Goal: Information Seeking & Learning: Learn about a topic

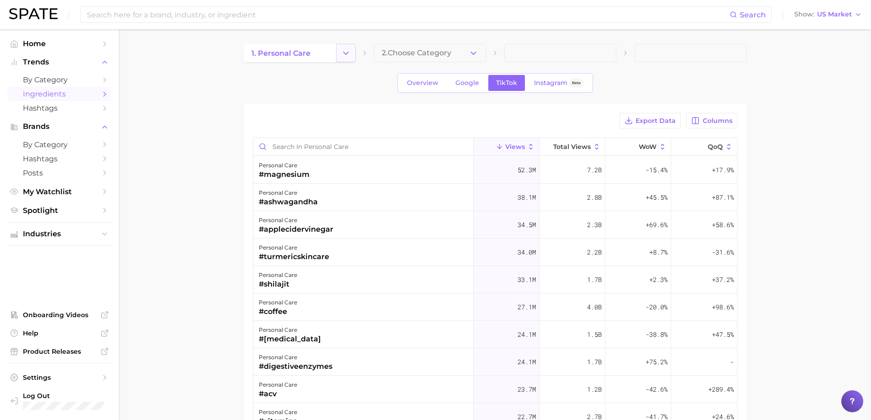
click at [343, 52] on icon "Change Category" at bounding box center [346, 53] width 10 height 10
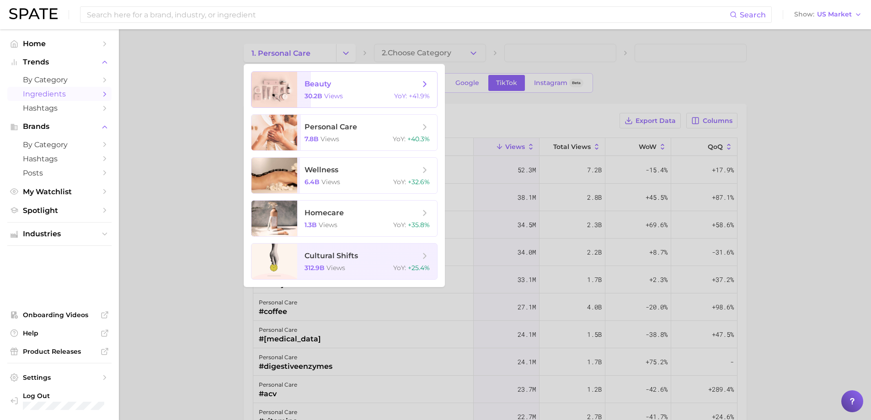
click at [318, 97] on span "30.2b" at bounding box center [314, 96] width 18 height 8
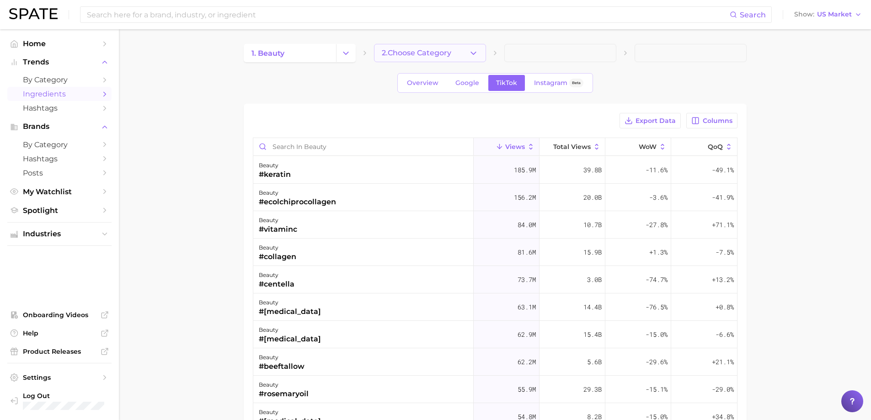
click at [410, 57] on span "2. Choose Category" at bounding box center [417, 53] width 70 height 8
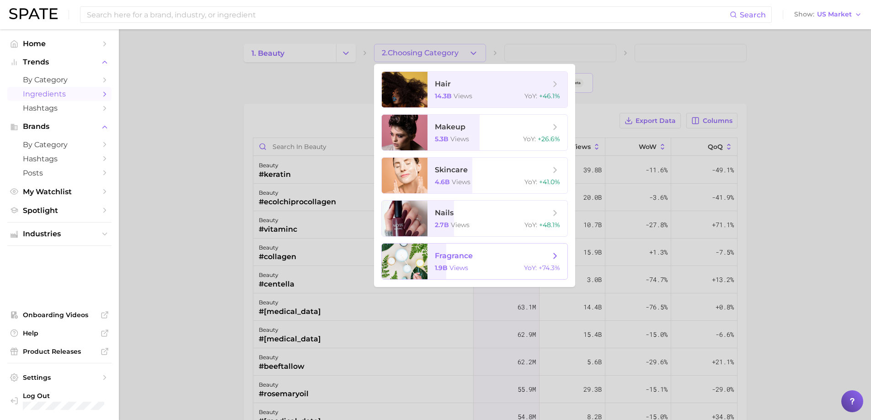
click at [463, 261] on span "fragrance 1.9b views YoY : +74.3%" at bounding box center [498, 262] width 140 height 36
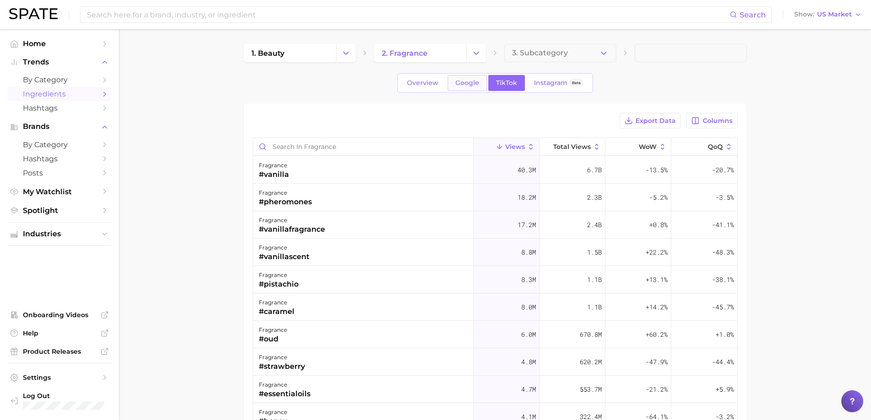
click at [472, 79] on span "Google" at bounding box center [468, 83] width 24 height 8
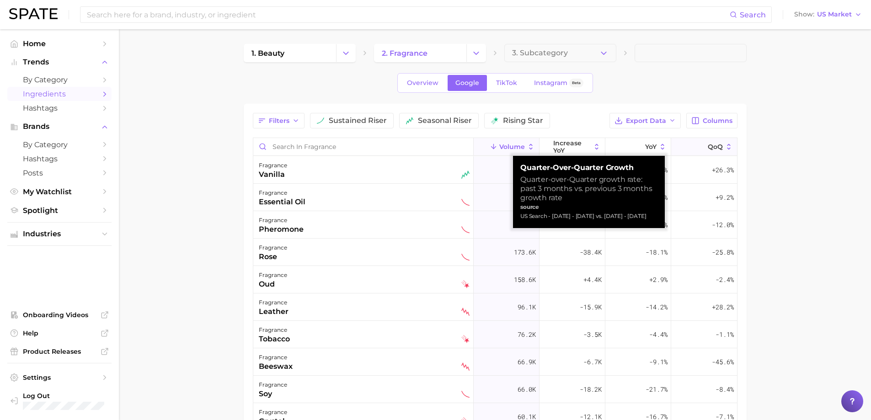
click at [698, 147] on icon at bounding box center [702, 147] width 8 height 8
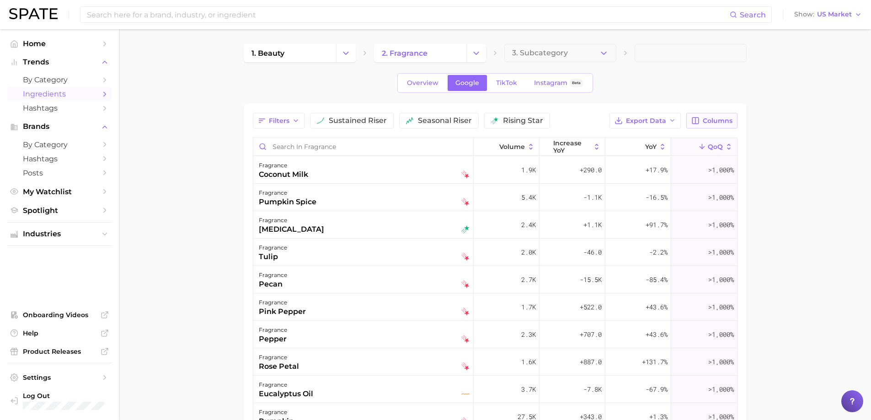
click at [688, 119] on button "Columns" at bounding box center [712, 121] width 51 height 16
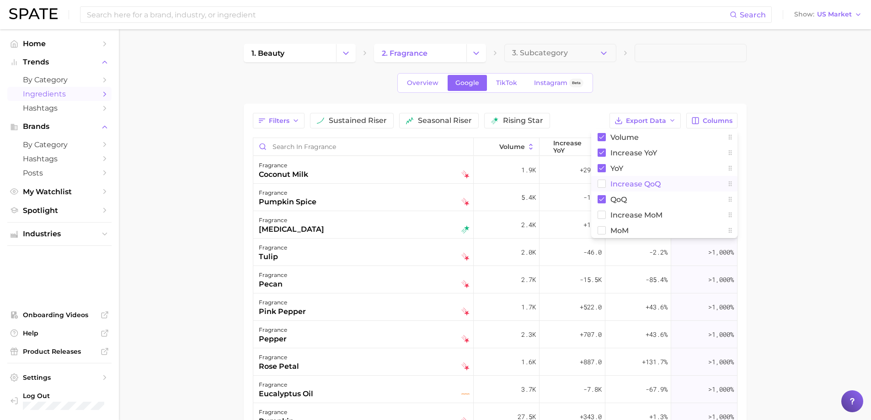
click at [637, 190] on button "increase QoQ" at bounding box center [664, 184] width 146 height 16
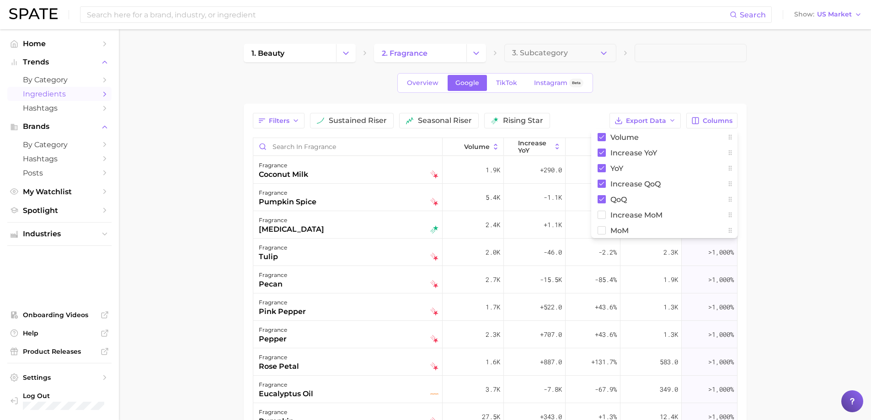
click at [787, 157] on main "1. beauty 2. fragrance 3. Subcategory Overview Google TikTok Instagram Beta Fil…" at bounding box center [495, 321] width 752 height 584
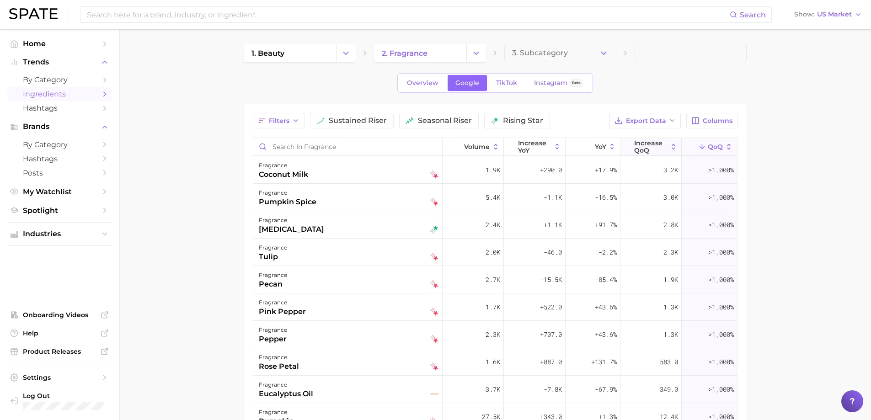
click at [645, 145] on span "increase QoQ" at bounding box center [650, 147] width 33 height 15
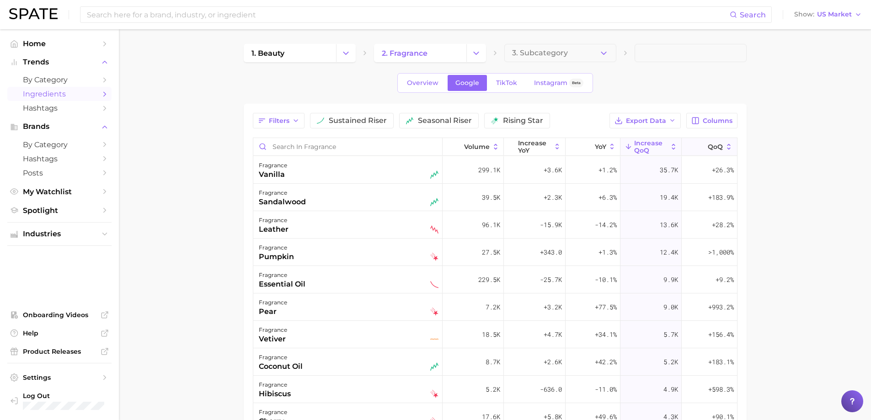
click at [698, 145] on icon at bounding box center [702, 147] width 8 height 8
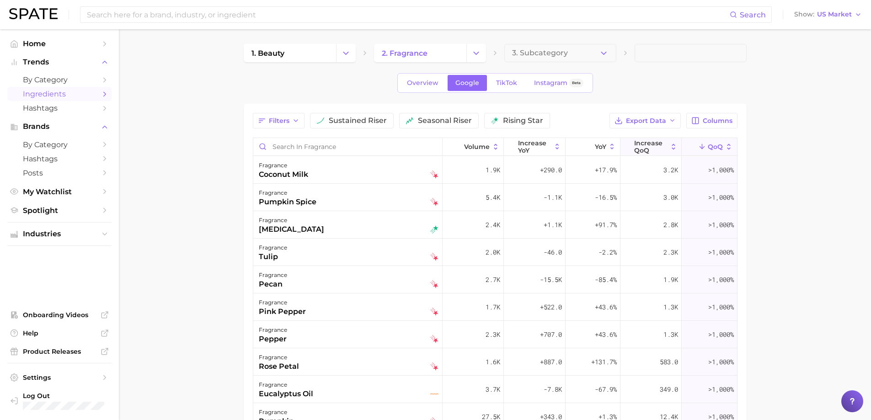
click at [642, 154] on span "increase QoQ" at bounding box center [650, 147] width 33 height 15
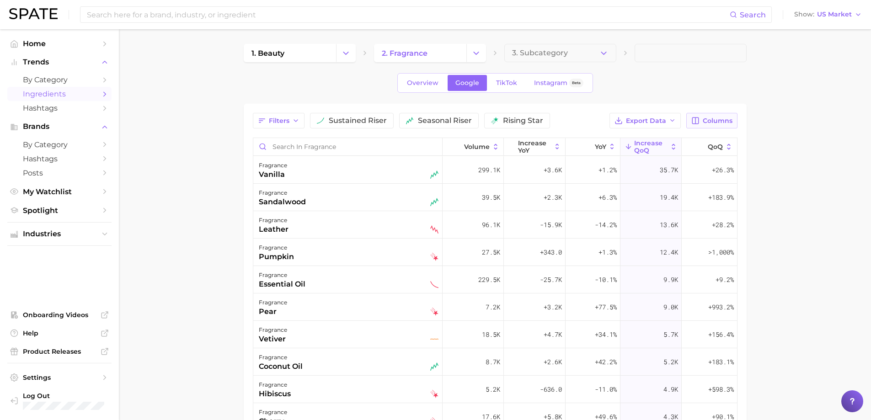
click at [705, 116] on button "Columns" at bounding box center [712, 121] width 51 height 16
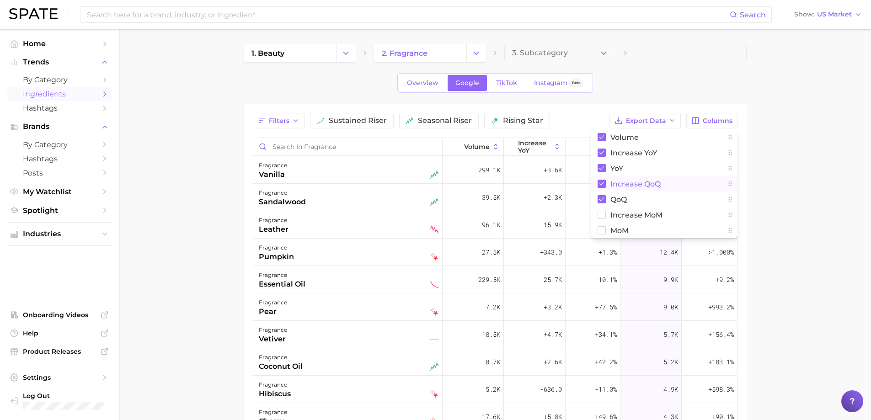
click at [646, 181] on span "increase QoQ" at bounding box center [636, 184] width 50 height 8
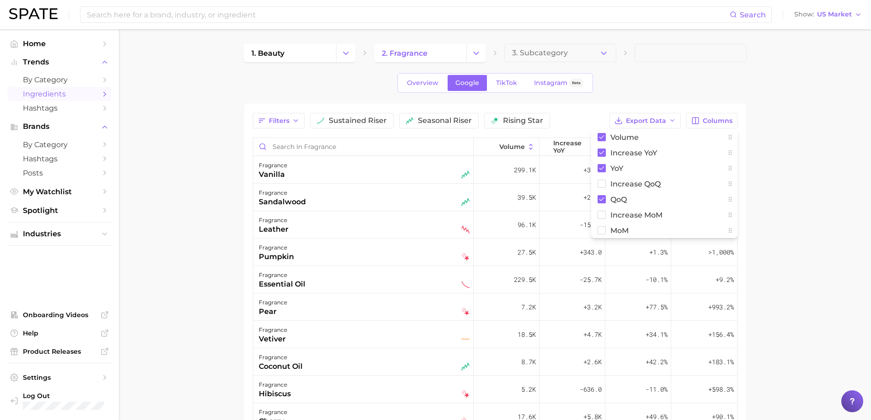
click at [801, 215] on main "1. beauty 2. fragrance 3. Subcategory Overview Google TikTok Instagram Beta Fil…" at bounding box center [495, 321] width 752 height 584
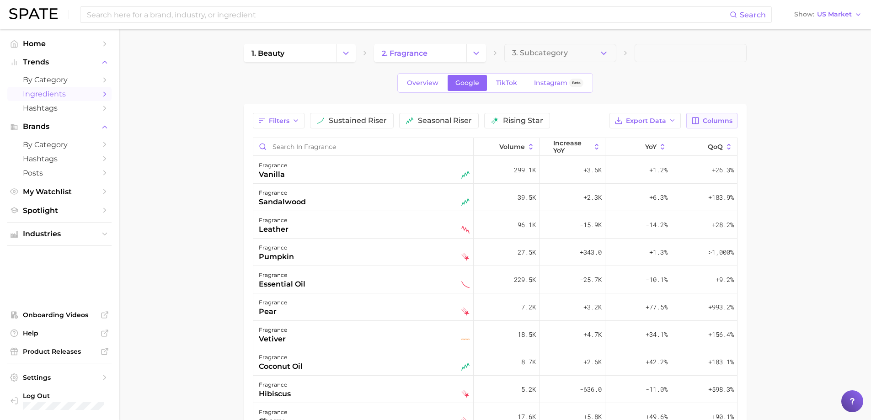
click at [709, 123] on span "Columns" at bounding box center [718, 121] width 30 height 8
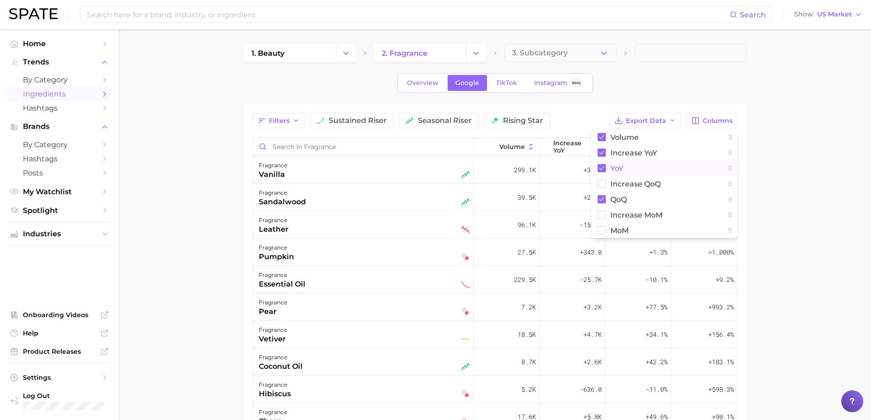
click at [651, 167] on button "YoY" at bounding box center [664, 169] width 146 height 16
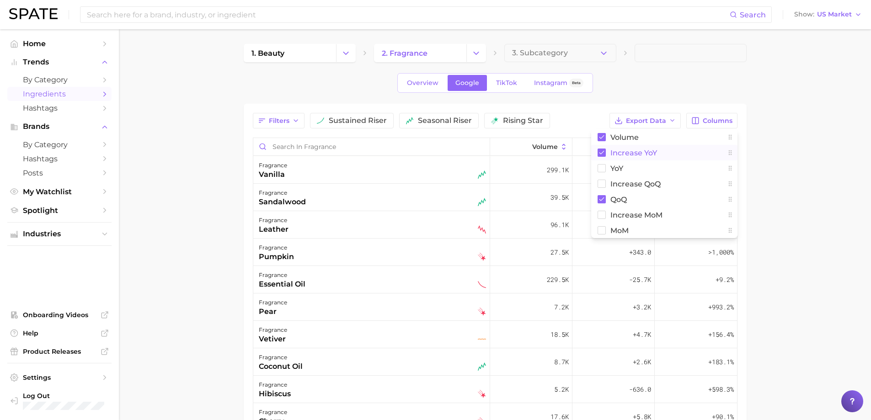
click at [640, 154] on span "increase YoY" at bounding box center [634, 153] width 47 height 8
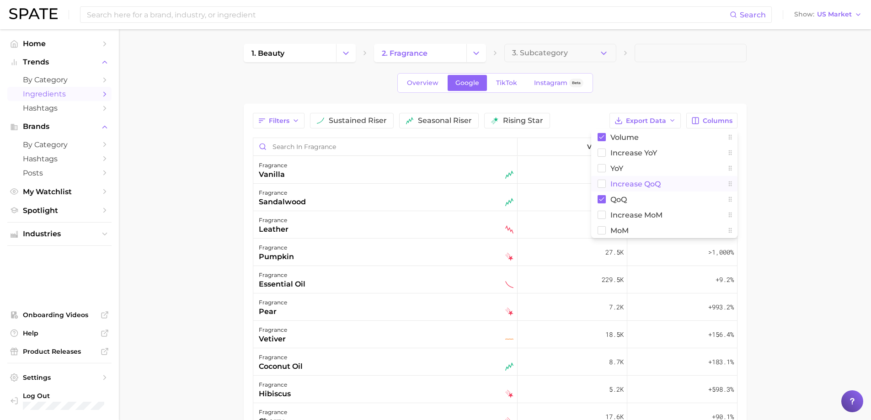
click at [623, 180] on span "increase QoQ" at bounding box center [636, 184] width 50 height 8
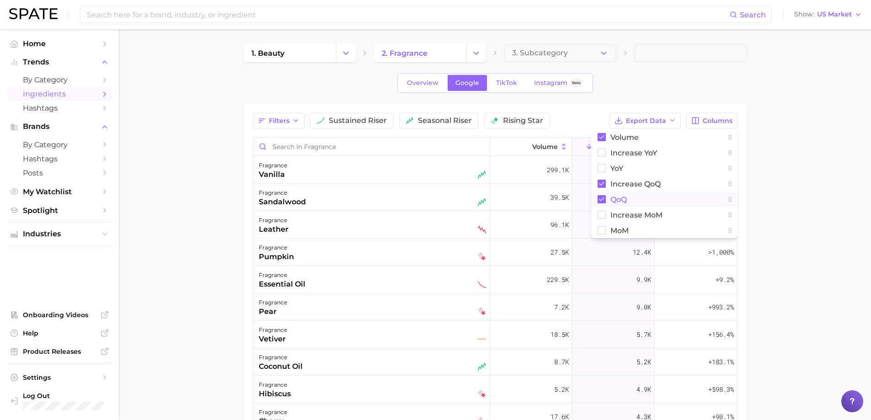
click at [620, 200] on span "QoQ" at bounding box center [619, 200] width 16 height 8
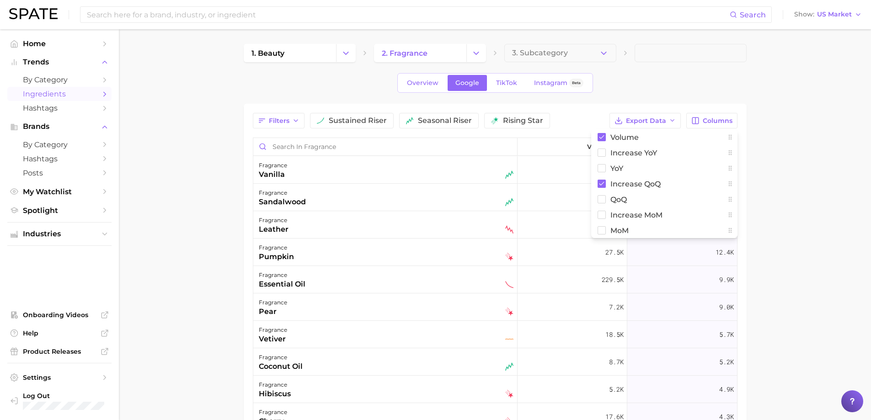
click at [785, 186] on main "1. beauty 2. fragrance 3. Subcategory Overview Google TikTok Instagram Beta Fil…" at bounding box center [495, 321] width 752 height 584
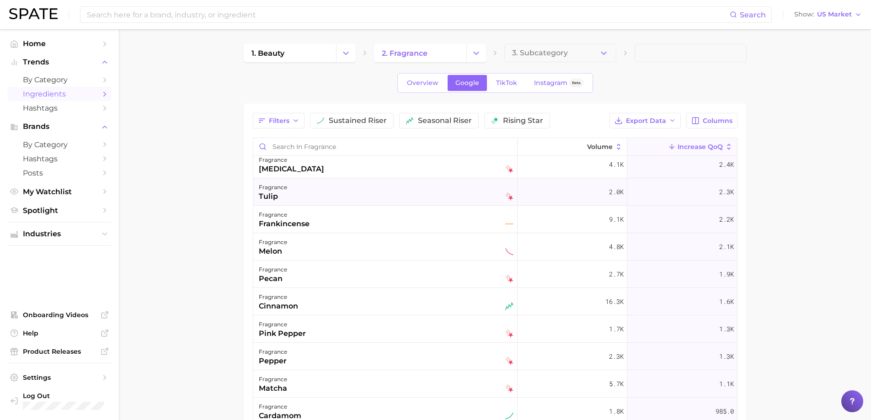
scroll to position [549, 0]
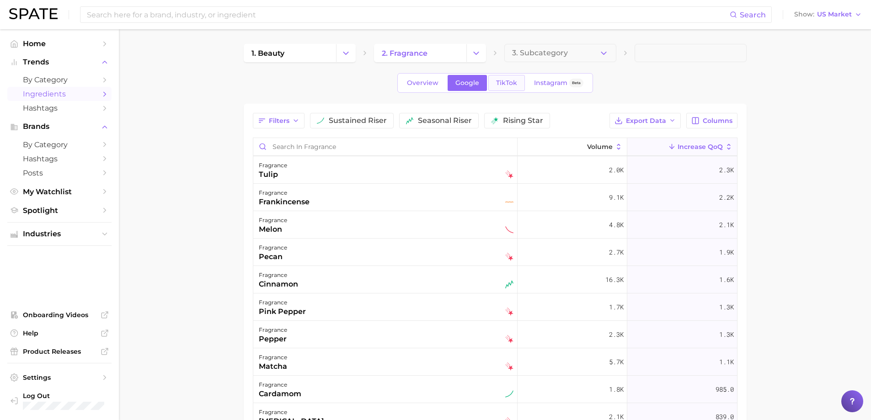
click at [494, 80] on link "TikTok" at bounding box center [506, 83] width 37 height 16
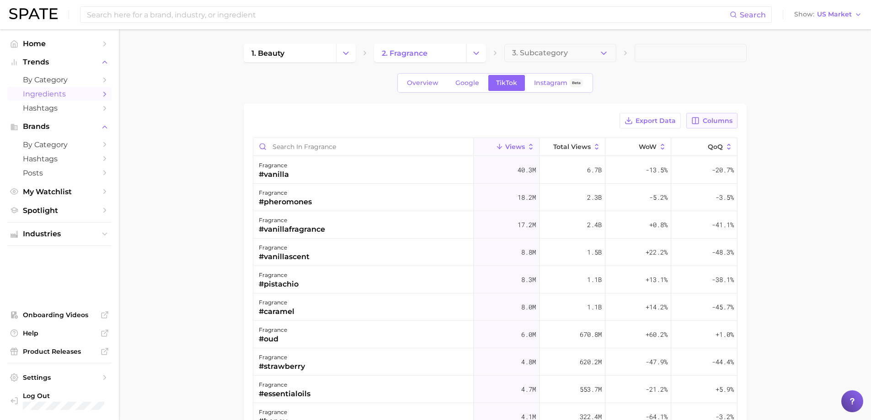
click at [726, 118] on span "Columns" at bounding box center [718, 121] width 30 height 8
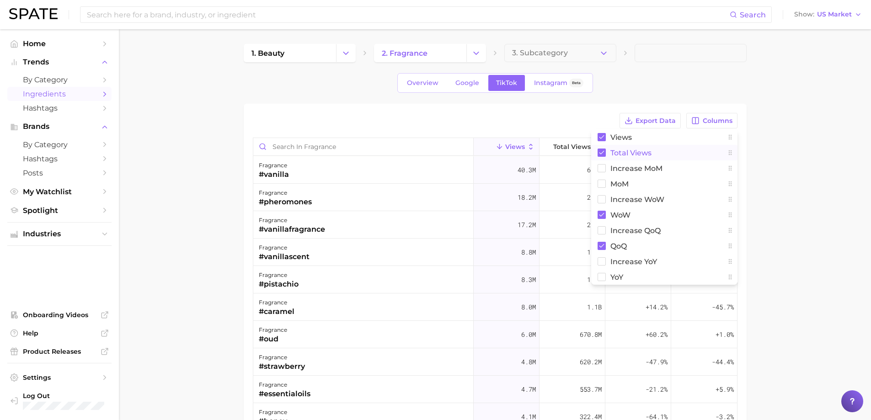
click at [634, 157] on button "Total Views" at bounding box center [664, 153] width 146 height 16
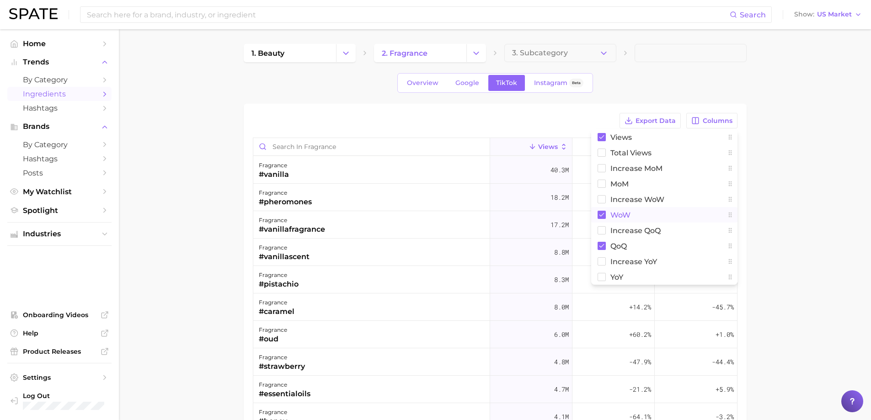
click at [622, 215] on span "WoW" at bounding box center [621, 215] width 20 height 8
click at [619, 234] on span "increase QoQ" at bounding box center [636, 231] width 50 height 8
click at [618, 242] on span "QoQ" at bounding box center [619, 246] width 16 height 8
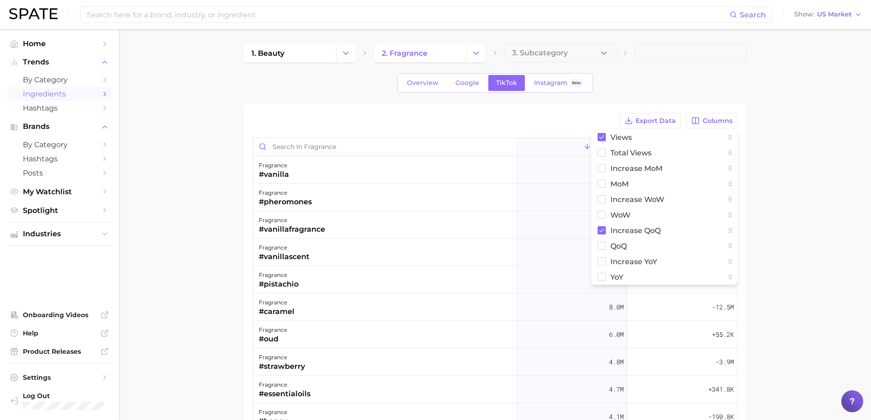
click at [832, 198] on main "1. beauty 2. fragrance 3. Subcategory Overview Google TikTok Instagram Beta Exp…" at bounding box center [495, 321] width 752 height 584
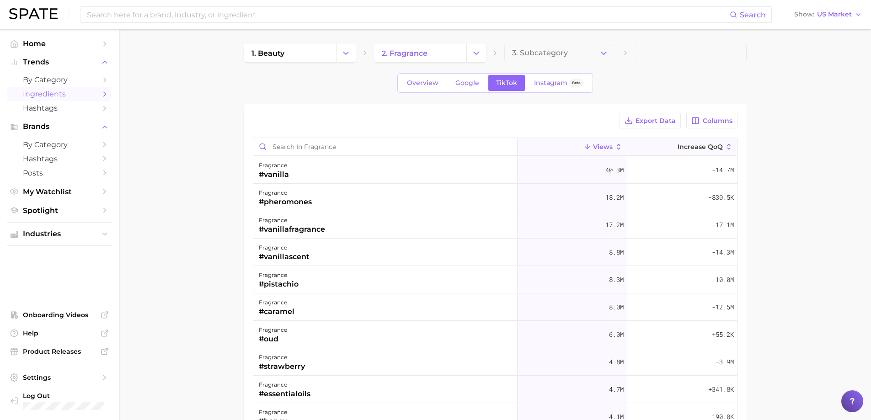
click at [691, 146] on span "increase QoQ" at bounding box center [700, 146] width 45 height 7
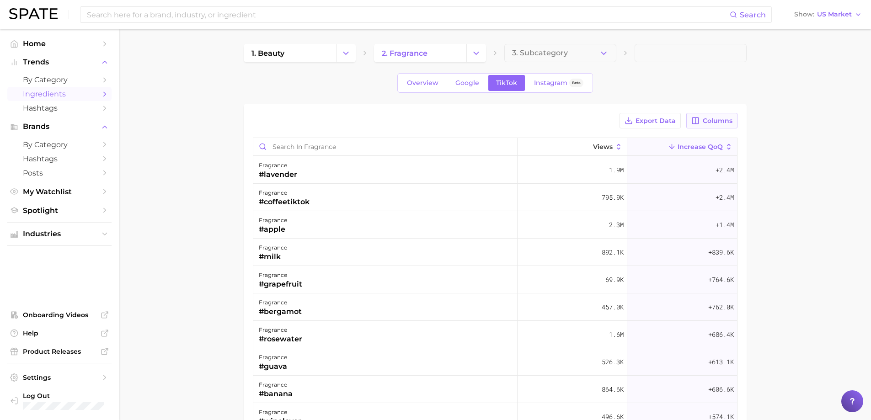
click at [701, 123] on button "Columns" at bounding box center [712, 121] width 51 height 16
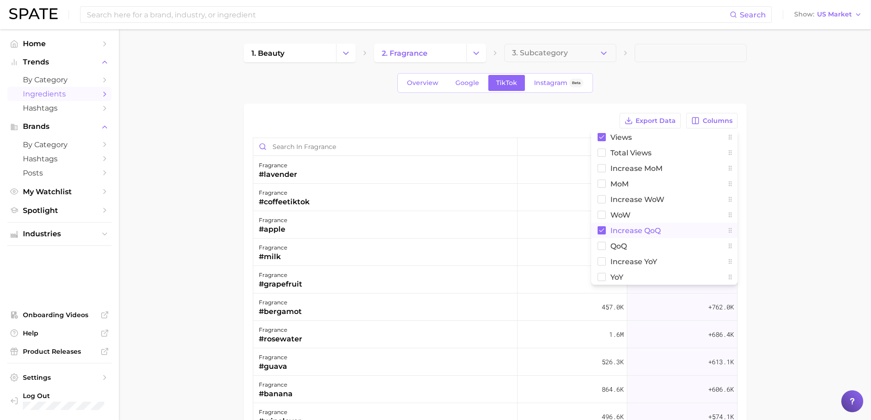
click at [639, 231] on span "increase QoQ" at bounding box center [636, 231] width 50 height 8
click at [631, 243] on button "QoQ" at bounding box center [664, 246] width 146 height 16
click at [788, 211] on main "1. beauty 2. fragrance 3. Subcategory Overview Google TikTok Instagram Beta Exp…" at bounding box center [495, 321] width 752 height 584
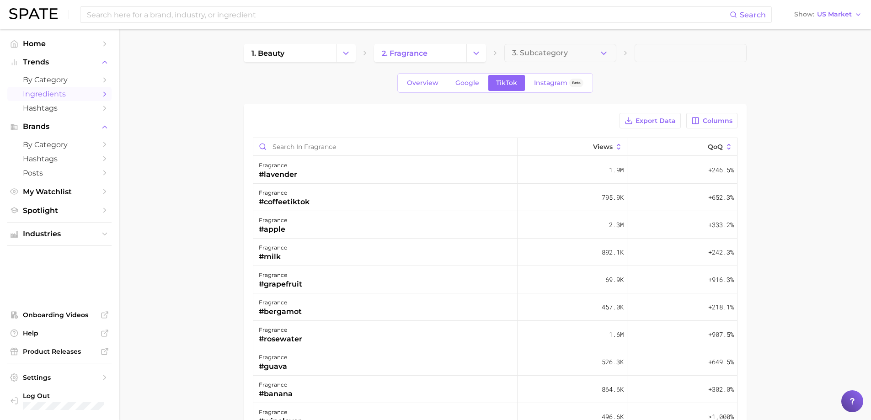
click at [656, 135] on div "Export Data Columns Views QoQ fragrance #lavender 1.9m +246.5% fragrance #coffe…" at bounding box center [495, 335] width 485 height 445
click at [660, 143] on button "QoQ" at bounding box center [683, 147] width 110 height 18
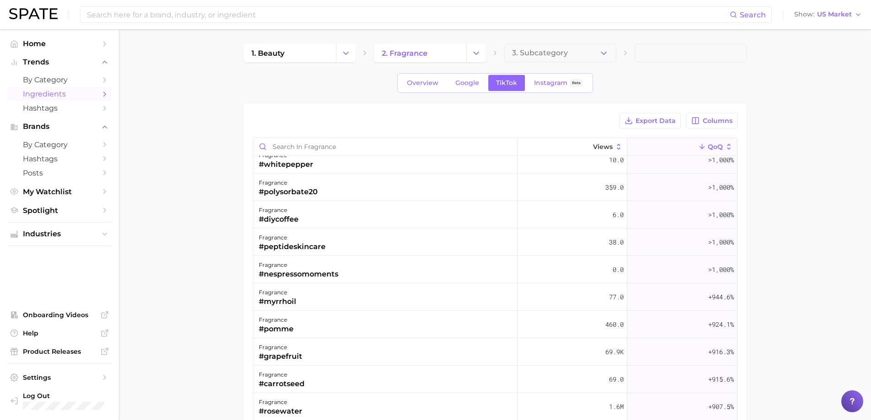
scroll to position [2836, 0]
drag, startPoint x: 717, startPoint y: 183, endPoint x: 716, endPoint y: 168, distance: 15.6
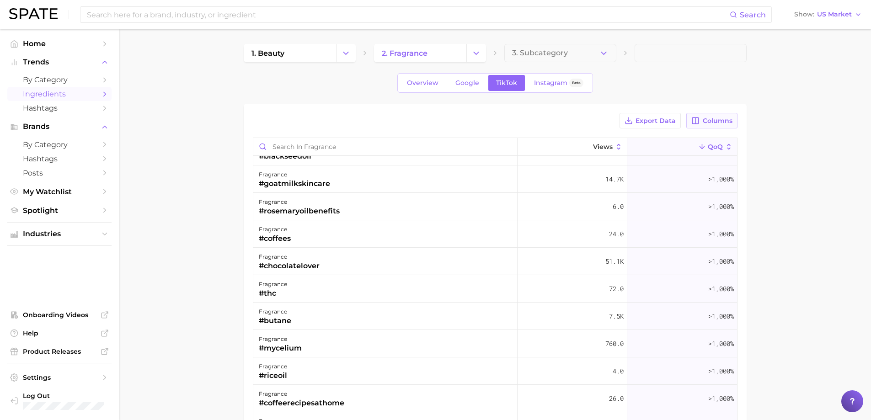
click at [728, 118] on span "Columns" at bounding box center [718, 121] width 30 height 8
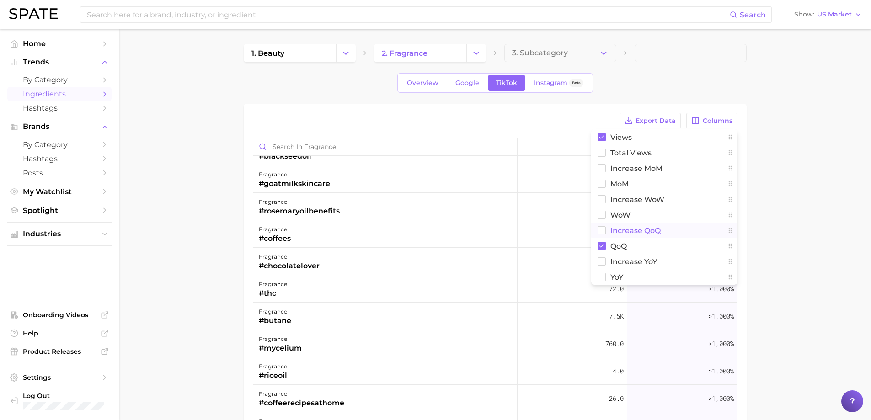
click at [641, 229] on span "increase QoQ" at bounding box center [636, 231] width 50 height 8
click at [633, 243] on button "QoQ" at bounding box center [664, 246] width 146 height 16
click at [796, 209] on main "1. beauty 2. fragrance 3. Subcategory Overview Google TikTok Instagram Beta Exp…" at bounding box center [495, 321] width 752 height 584
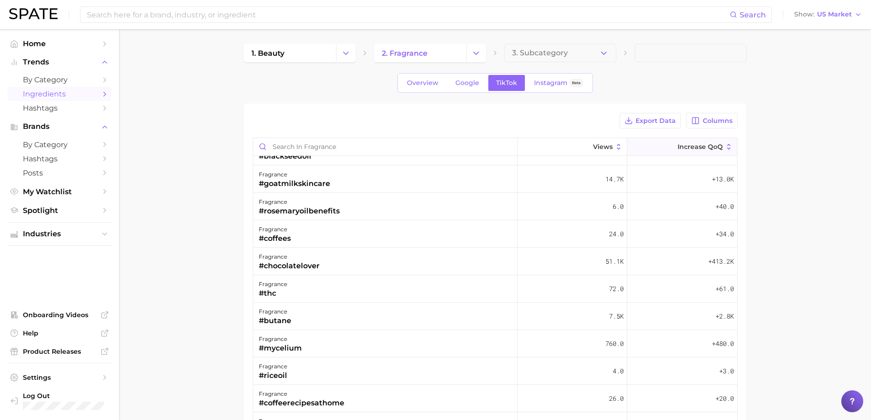
click at [700, 144] on span "increase QoQ" at bounding box center [700, 146] width 45 height 7
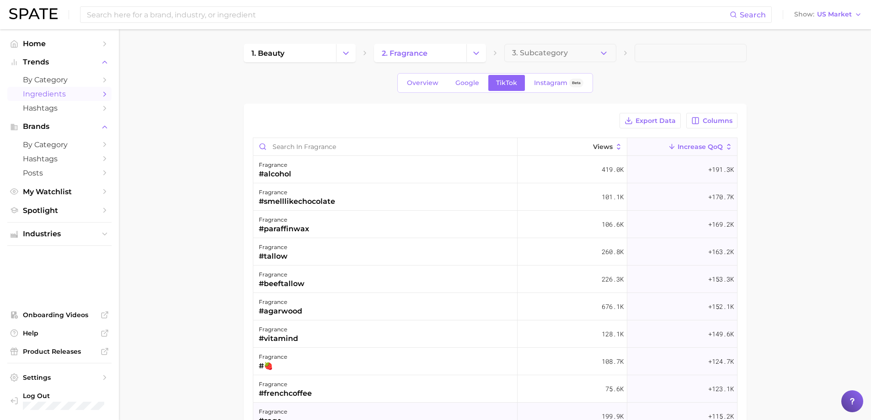
scroll to position [869, 0]
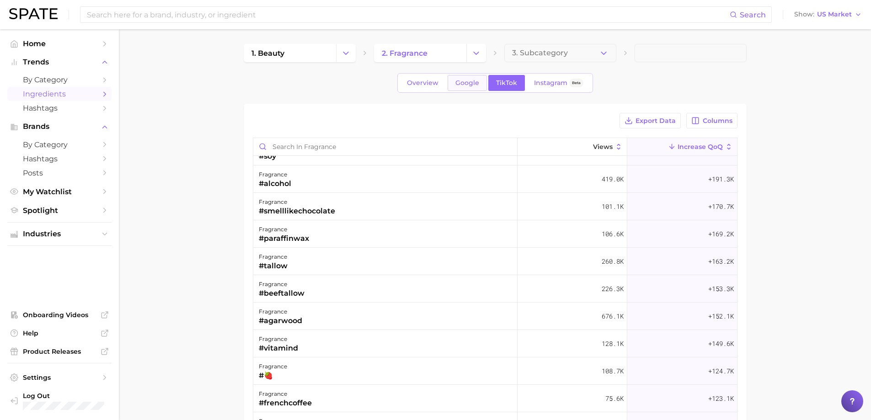
click at [452, 77] on link "Google" at bounding box center [467, 83] width 39 height 16
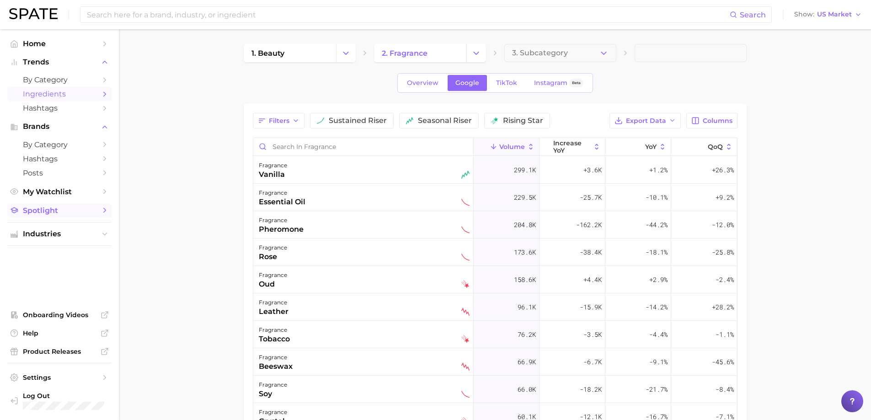
click at [9, 216] on link "Spotlight" at bounding box center [59, 211] width 104 height 14
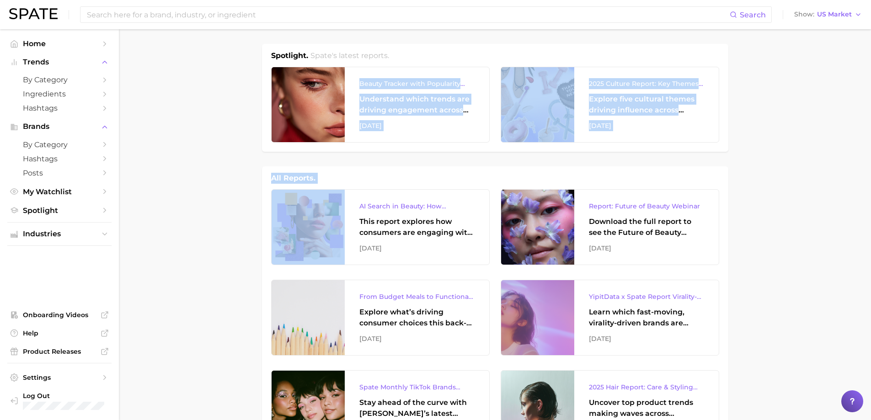
drag, startPoint x: 206, startPoint y: 157, endPoint x: 224, endPoint y: 223, distance: 67.7
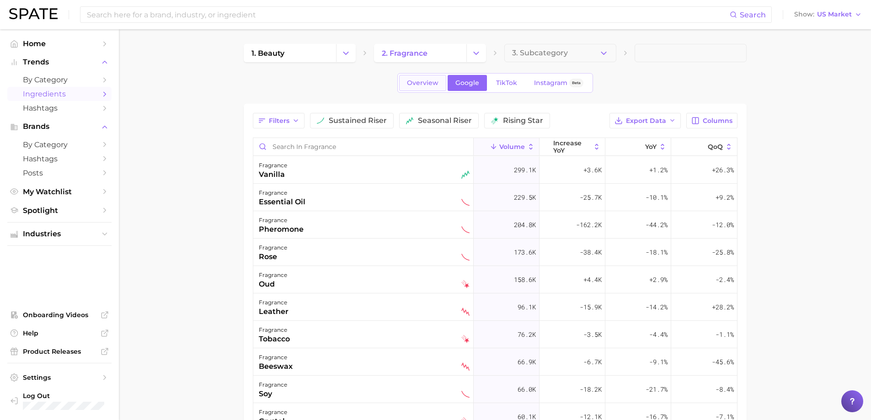
click at [428, 82] on span "Overview" at bounding box center [423, 83] width 32 height 8
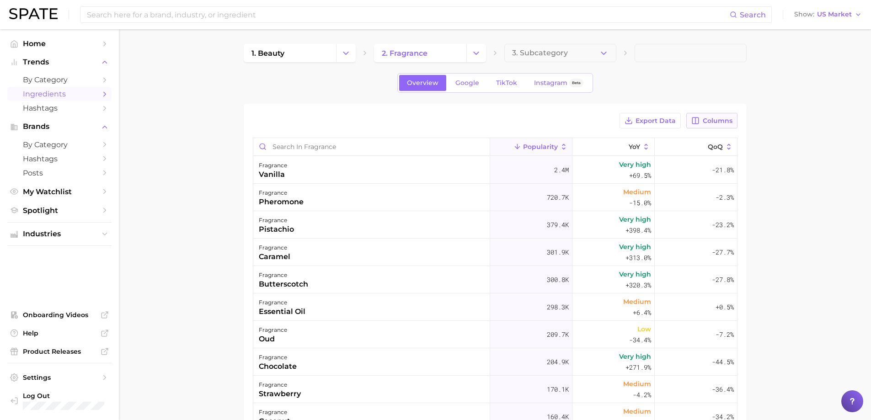
click at [729, 124] on span "Columns" at bounding box center [718, 121] width 30 height 8
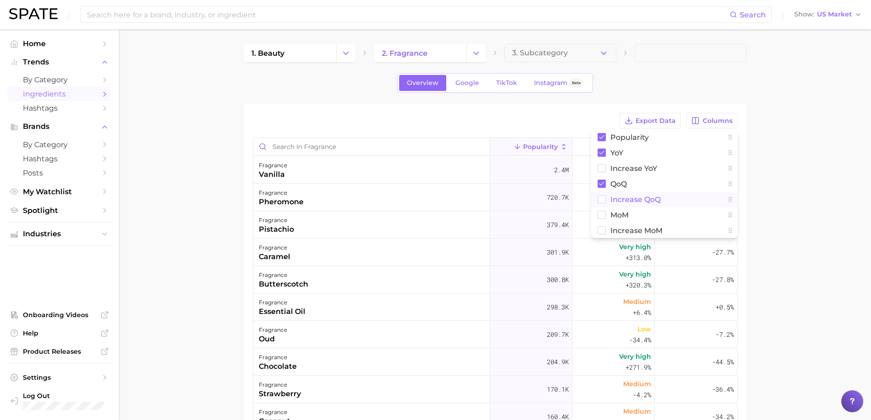
click at [646, 198] on span "Increase QoQ" at bounding box center [636, 200] width 50 height 8
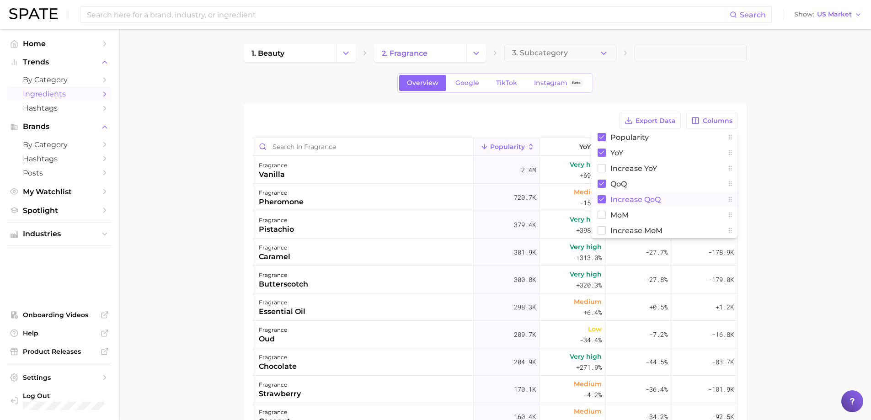
click at [681, 198] on button "Increase QoQ" at bounding box center [664, 200] width 146 height 16
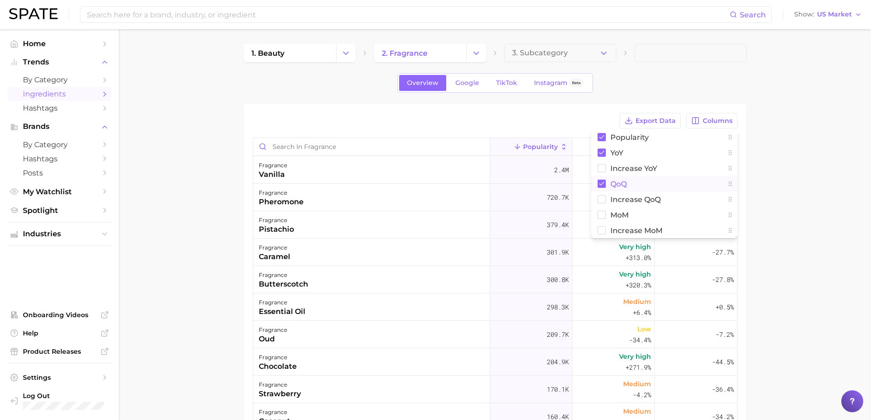
click at [658, 182] on button "QoQ" at bounding box center [664, 184] width 146 height 16
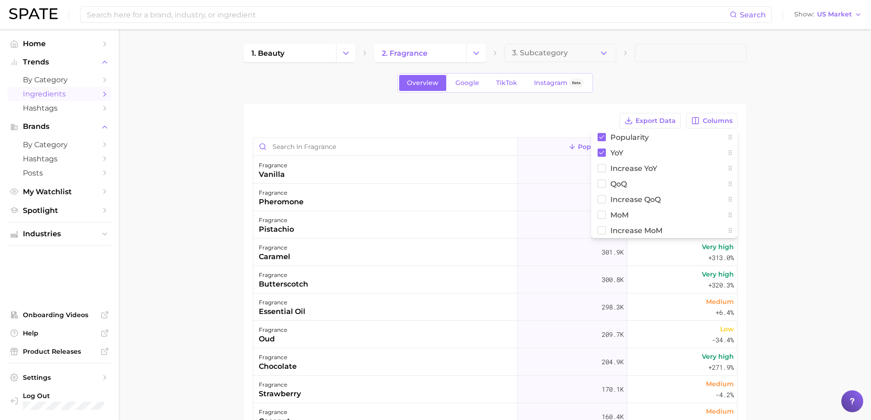
click at [797, 176] on main "1. beauty 2. fragrance 3. Subcategory Overview Google TikTok Instagram Beta Exp…" at bounding box center [495, 321] width 752 height 584
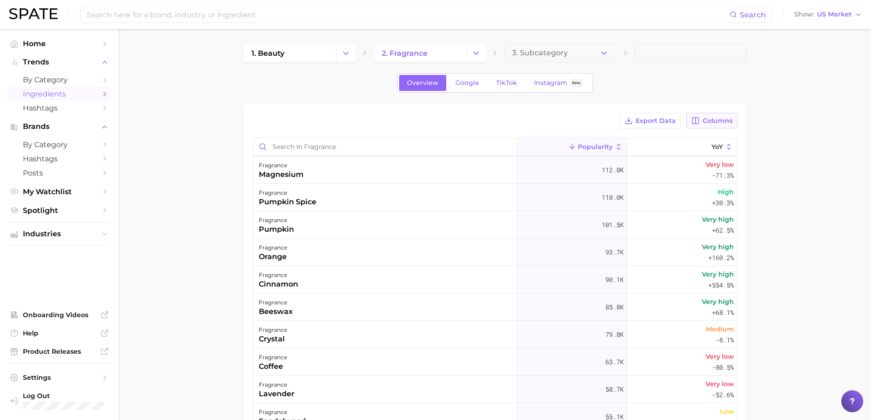
click at [712, 124] on span "Columns" at bounding box center [718, 121] width 30 height 8
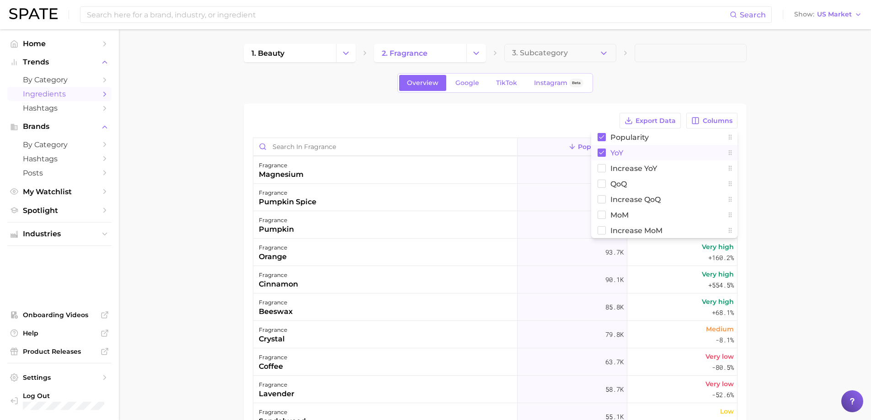
click at [649, 154] on button "YoY" at bounding box center [664, 153] width 146 height 16
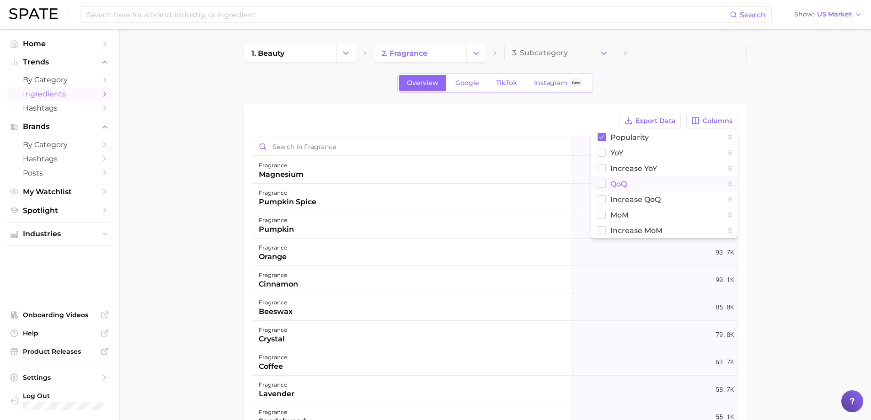
click at [634, 187] on button "QoQ" at bounding box center [664, 184] width 146 height 16
click at [195, 171] on main "1. beauty 2. fragrance 3. Subcategory Overview Google TikTok Instagram Beta Exp…" at bounding box center [495, 321] width 752 height 584
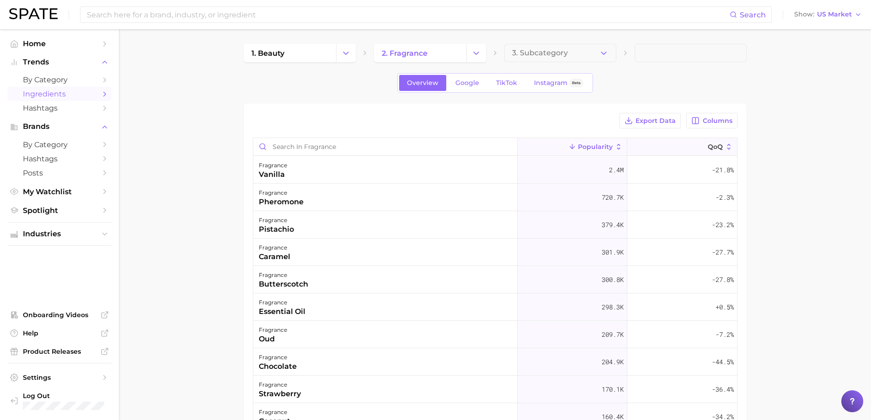
click at [634, 150] on button "QoQ" at bounding box center [683, 147] width 110 height 18
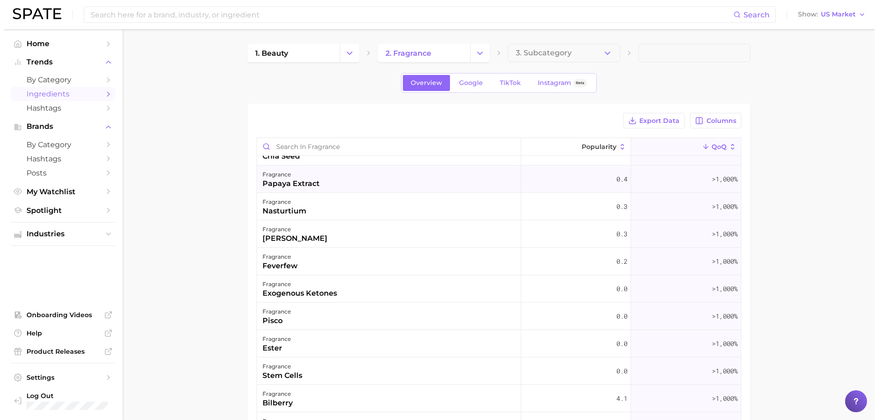
scroll to position [503, 0]
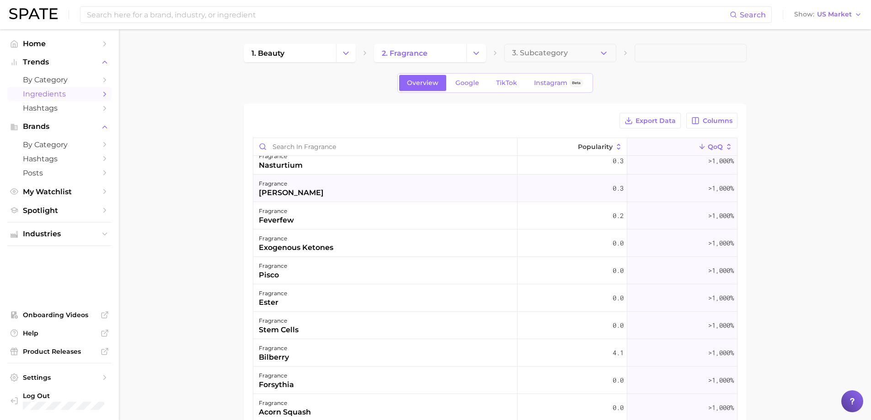
click at [293, 183] on div "fragrance [PERSON_NAME]" at bounding box center [385, 188] width 264 height 27
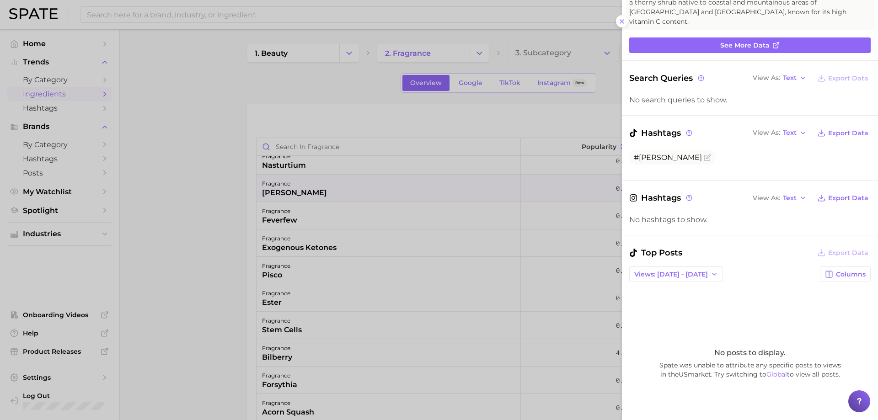
scroll to position [183, 0]
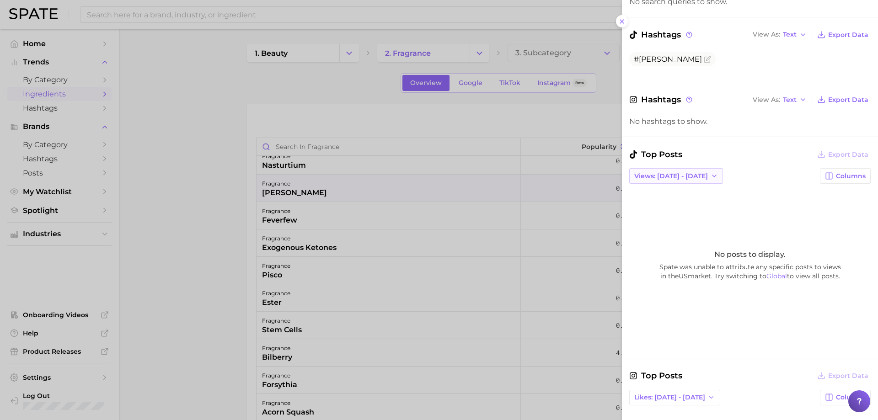
click at [711, 172] on icon "button" at bounding box center [714, 175] width 7 height 7
click at [691, 201] on button "Total Views" at bounding box center [679, 209] width 101 height 16
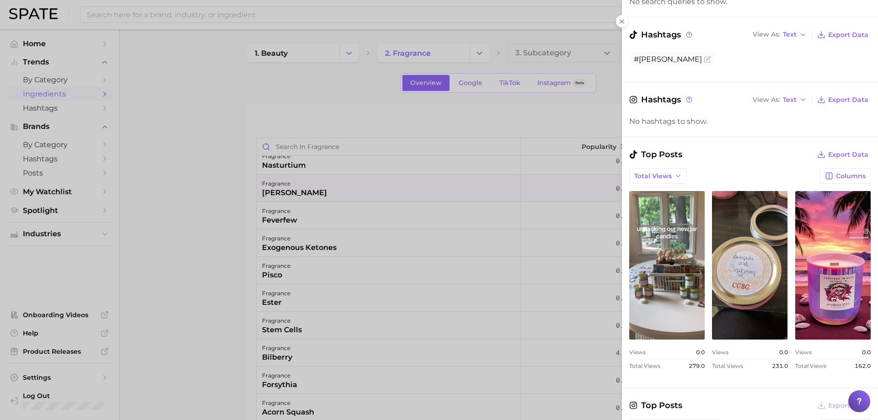
scroll to position [0, 0]
click at [463, 208] on div at bounding box center [439, 210] width 878 height 420
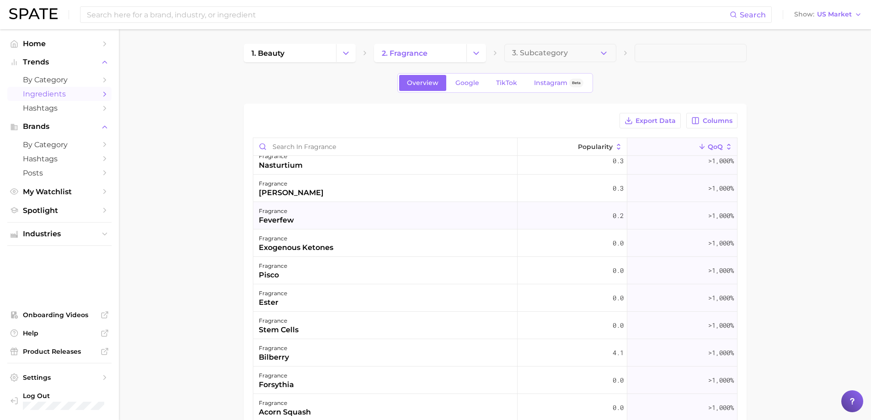
click at [295, 219] on div "fragrance feverfew" at bounding box center [385, 215] width 264 height 27
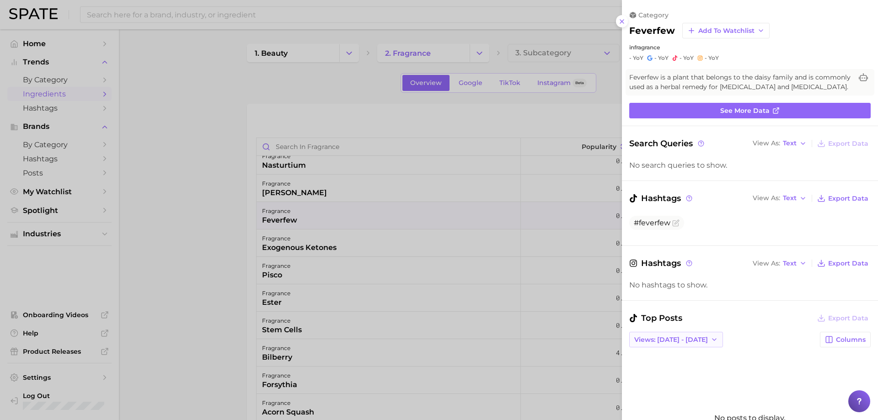
click at [700, 337] on button "Views: [DATE] - [DATE]" at bounding box center [676, 340] width 94 height 16
click at [674, 370] on button "Total Views" at bounding box center [679, 373] width 101 height 16
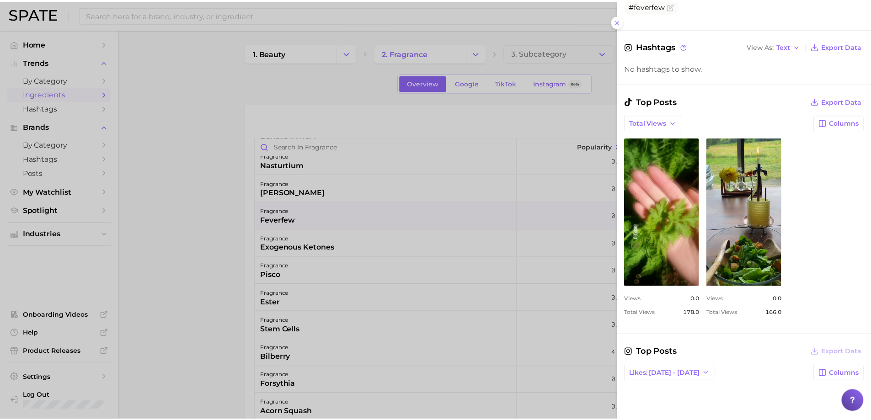
scroll to position [229, 0]
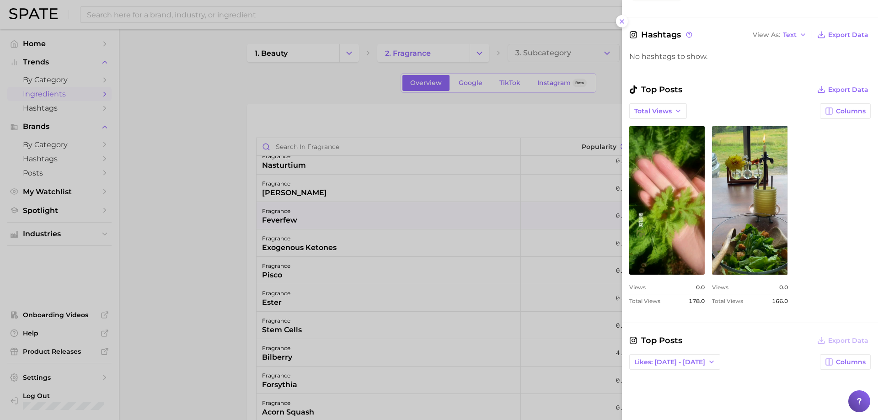
click at [350, 240] on div at bounding box center [439, 210] width 878 height 420
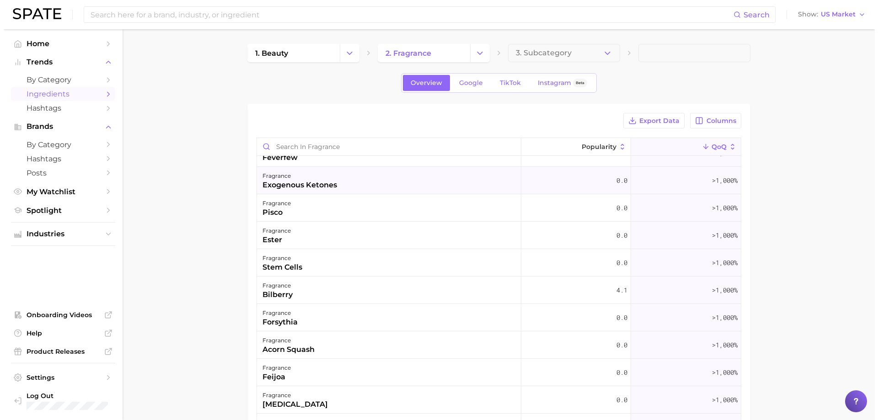
scroll to position [595, 0]
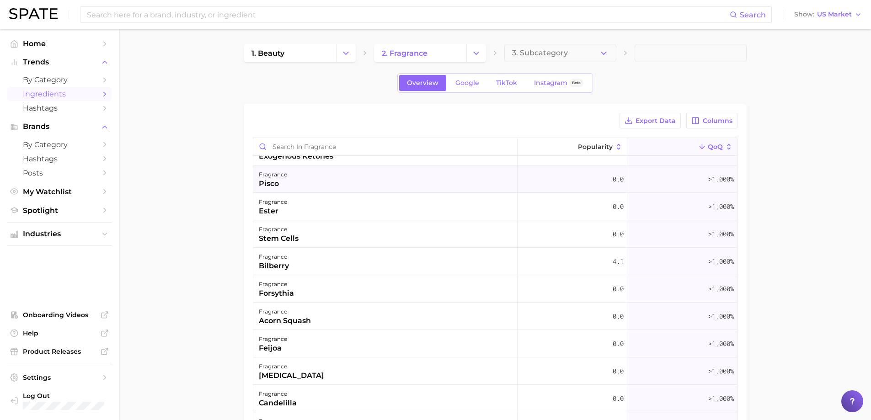
click at [290, 178] on div "fragrance pisco" at bounding box center [385, 179] width 264 height 27
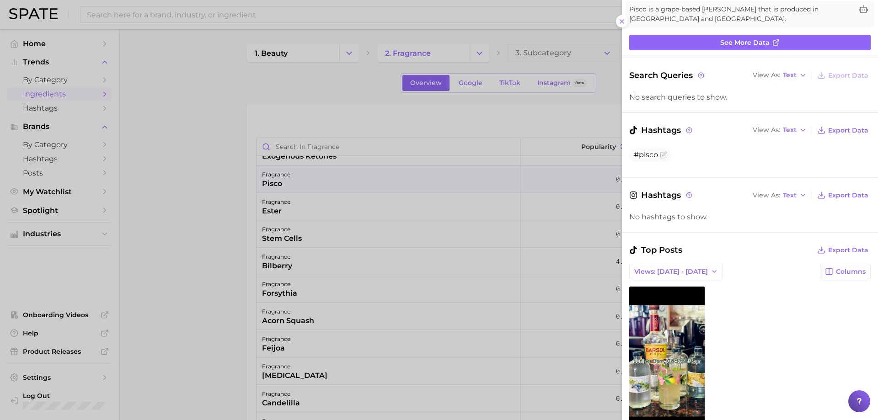
scroll to position [183, 0]
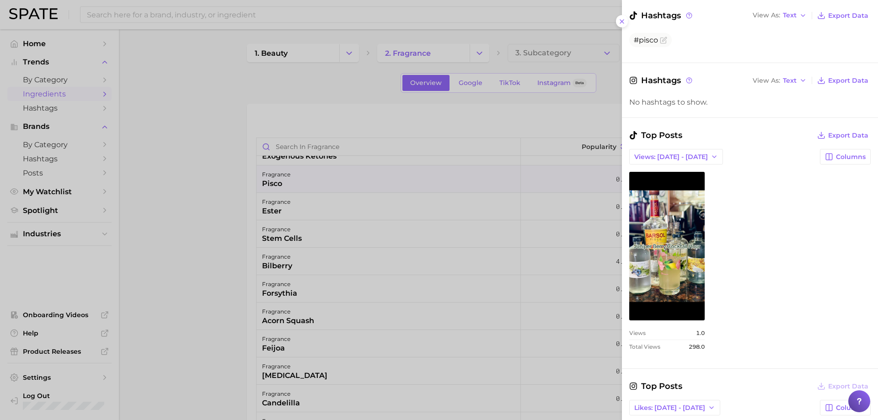
click at [541, 282] on div at bounding box center [439, 210] width 878 height 420
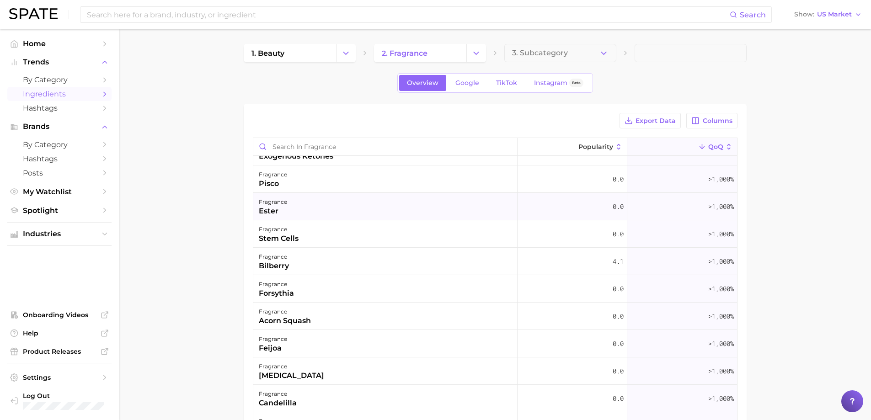
click at [392, 207] on div "fragrance ester" at bounding box center [385, 206] width 264 height 27
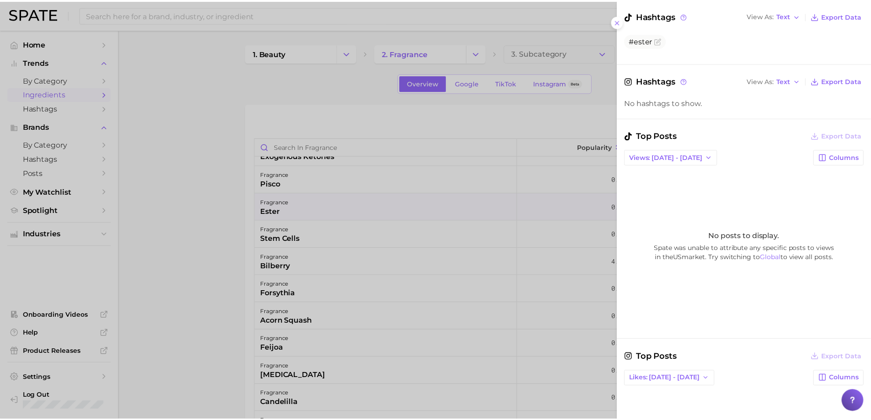
scroll to position [229, 0]
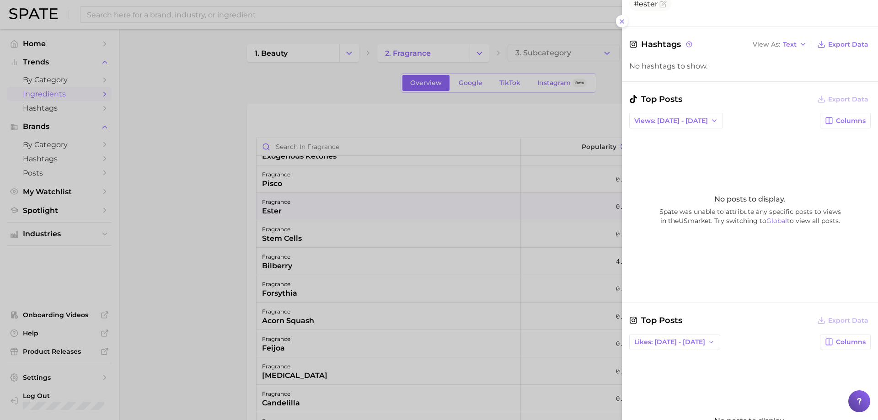
click at [487, 262] on div at bounding box center [439, 210] width 878 height 420
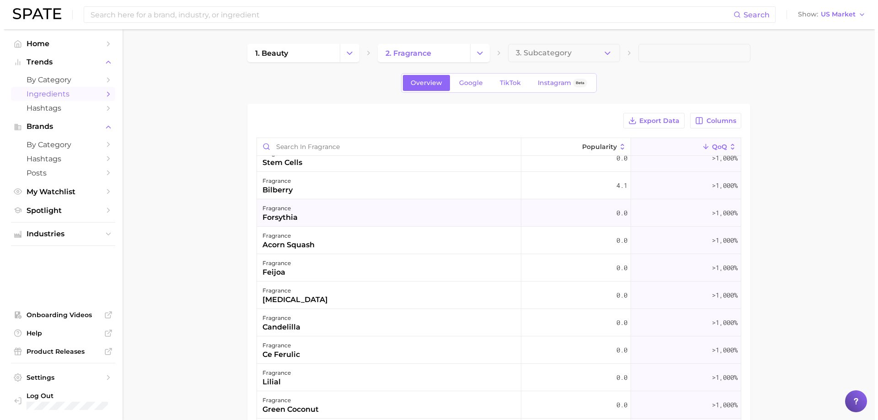
scroll to position [686, 0]
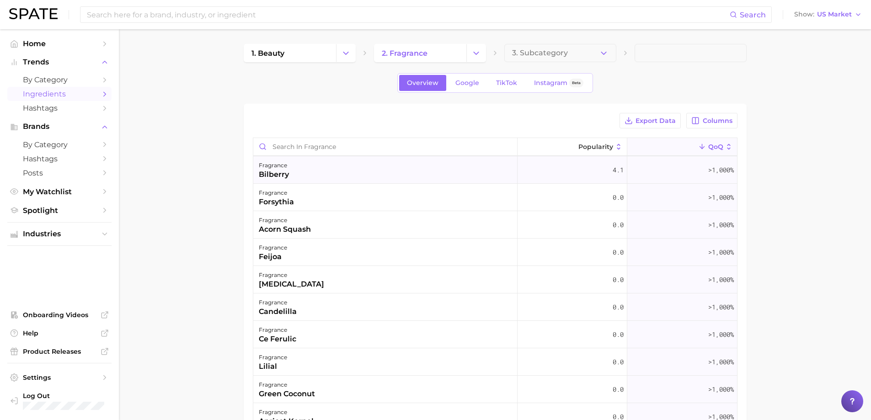
click at [352, 173] on div "fragrance bilberry" at bounding box center [385, 169] width 264 height 27
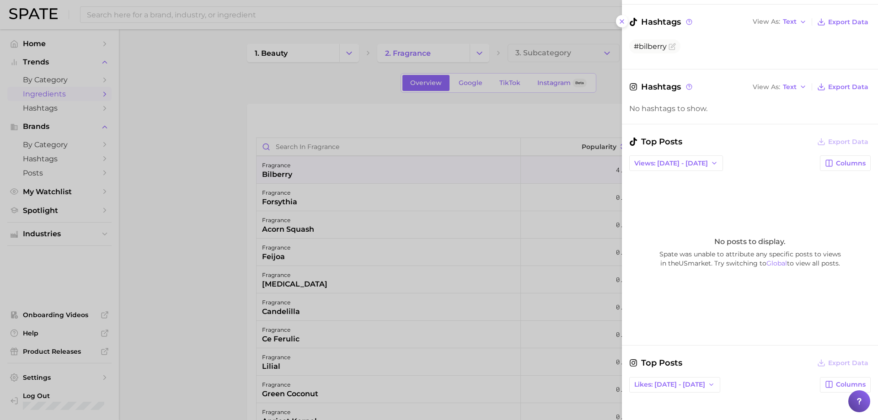
scroll to position [183, 0]
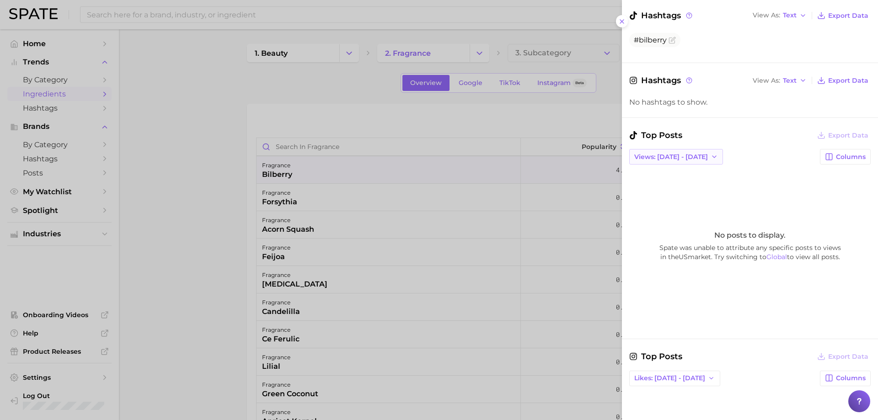
click at [677, 157] on span "Views: [DATE] - [DATE]" at bounding box center [671, 157] width 74 height 8
click at [664, 185] on button "Total Views" at bounding box center [679, 190] width 101 height 16
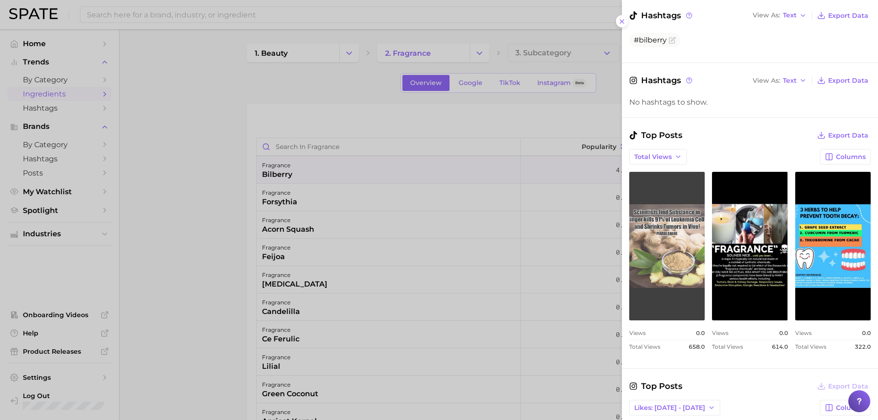
scroll to position [0, 0]
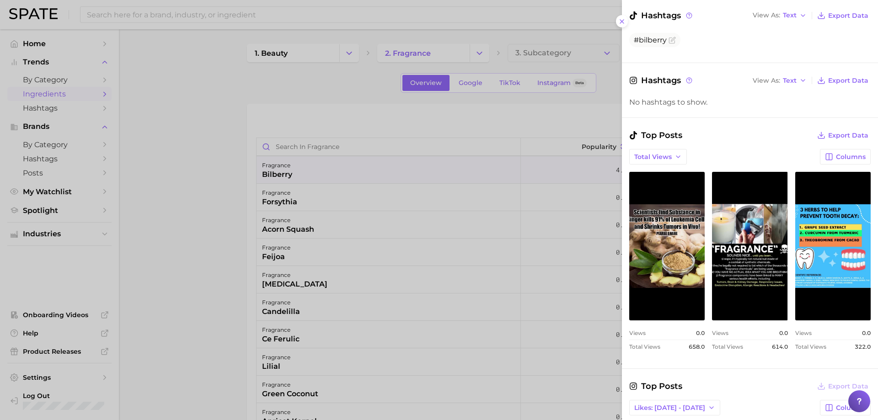
click at [235, 277] on div at bounding box center [439, 210] width 878 height 420
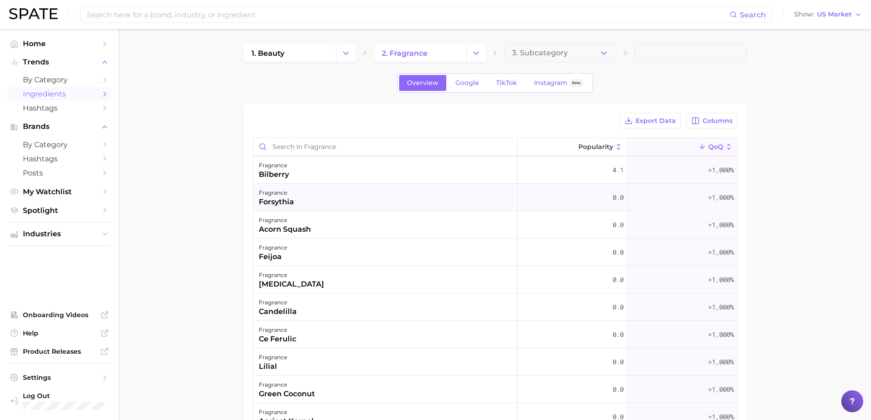
click at [303, 203] on div "fragrance forsythia" at bounding box center [385, 197] width 264 height 27
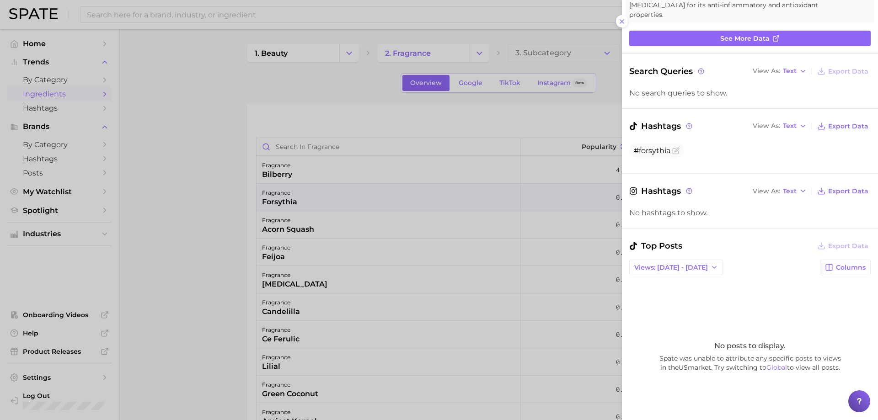
scroll to position [183, 0]
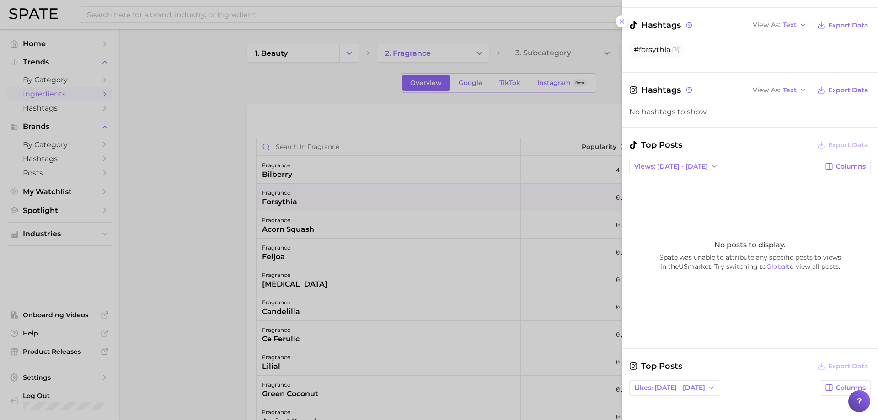
click at [682, 175] on div "Top Posts Export Data Views: [DATE] - [DATE] Columns No posts to display. Spate…" at bounding box center [749, 238] width 241 height 199
click at [678, 166] on span "Views: [DATE] - [DATE]" at bounding box center [671, 167] width 74 height 8
click at [685, 200] on button "Total Views" at bounding box center [679, 200] width 101 height 16
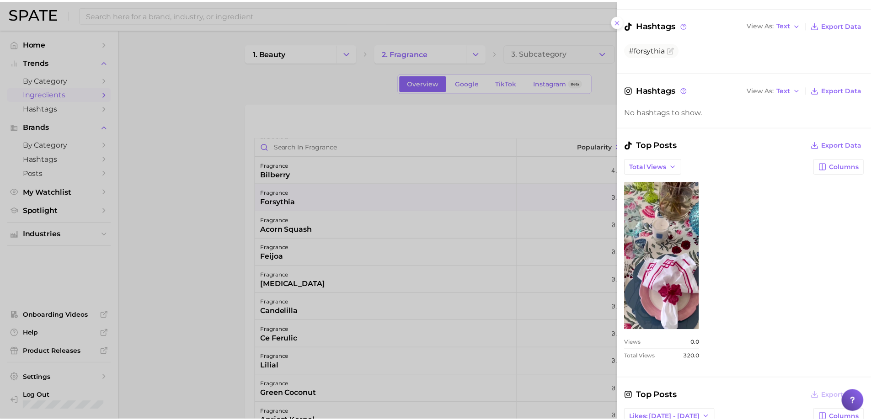
scroll to position [0, 0]
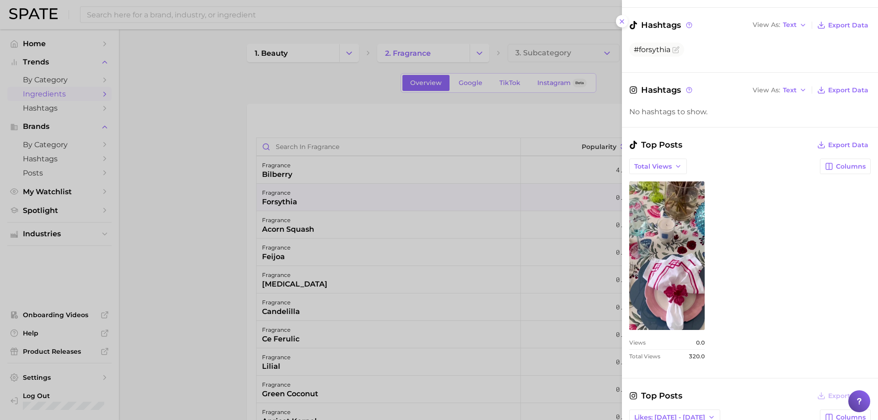
click at [524, 236] on div at bounding box center [439, 210] width 878 height 420
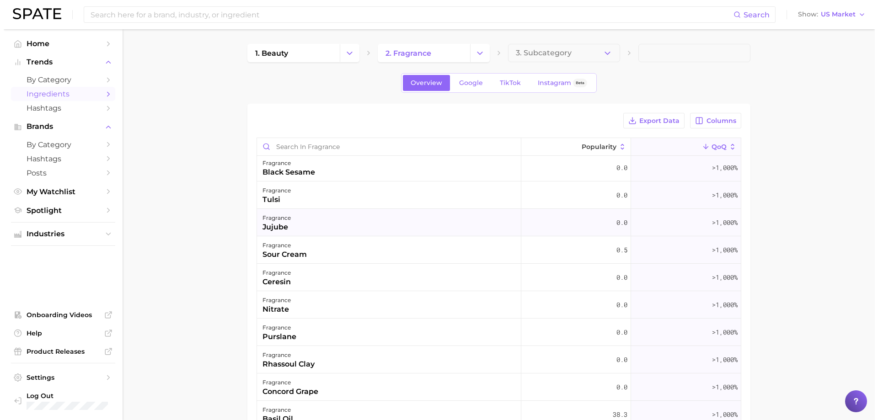
scroll to position [1052, 0]
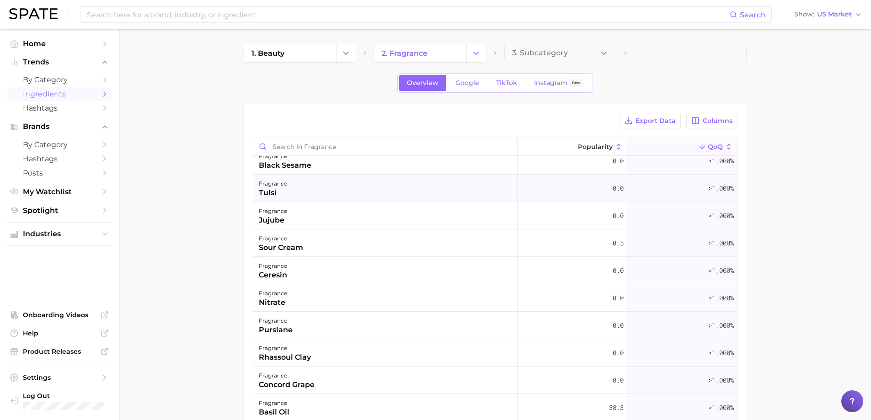
click at [347, 185] on div "fragrance tulsi" at bounding box center [385, 188] width 264 height 27
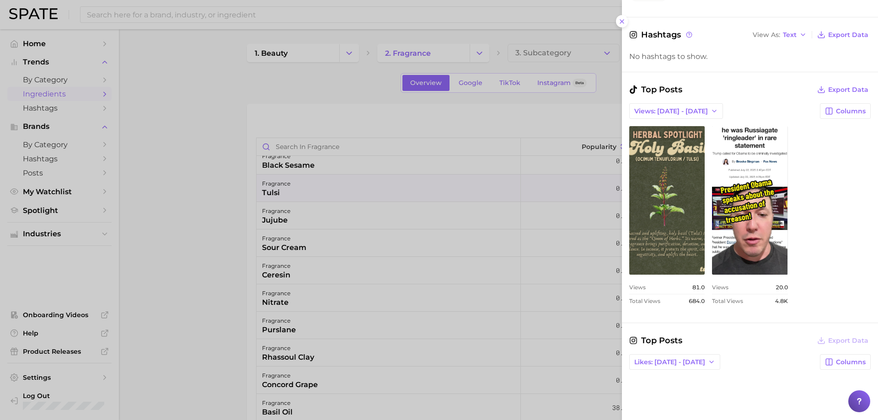
scroll to position [0, 0]
click at [666, 109] on span "Views: [DATE] - [DATE]" at bounding box center [671, 111] width 74 height 8
click at [666, 140] on button "Total Views" at bounding box center [679, 144] width 101 height 16
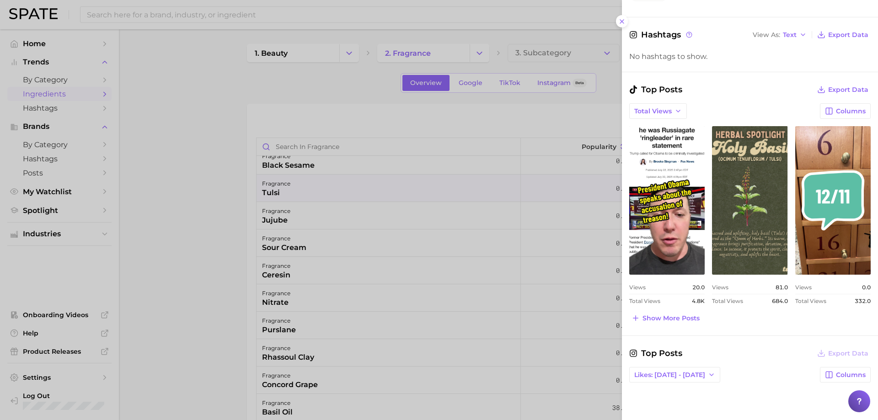
click at [433, 209] on div at bounding box center [439, 210] width 878 height 420
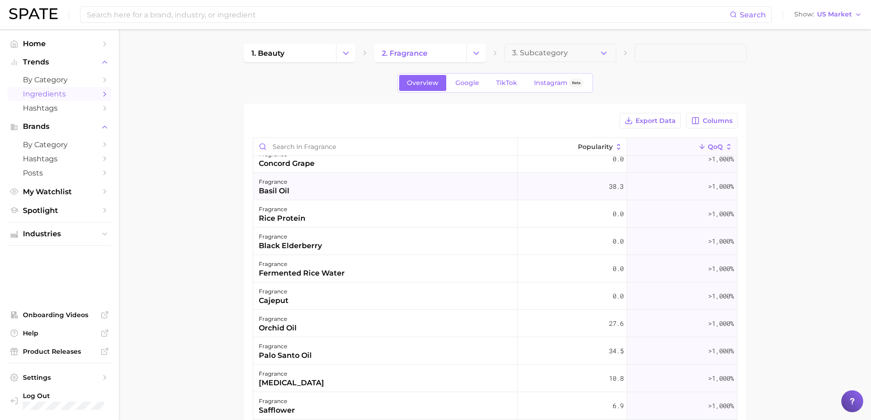
scroll to position [1281, 0]
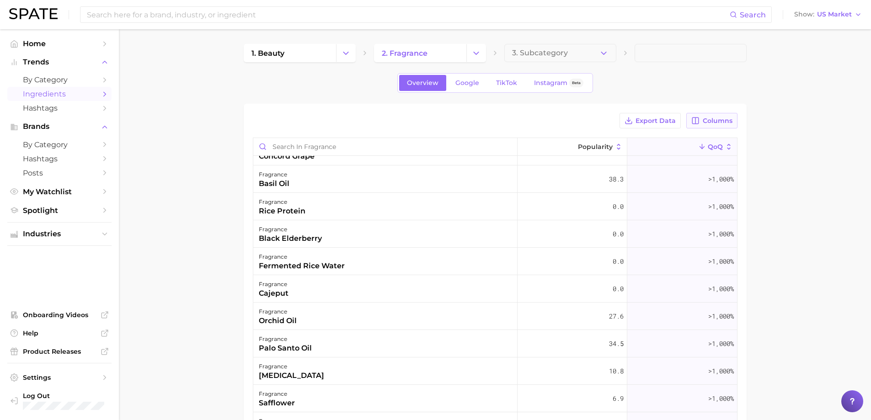
click at [724, 120] on span "Columns" at bounding box center [718, 121] width 30 height 8
click at [634, 182] on button "QoQ" at bounding box center [664, 184] width 146 height 16
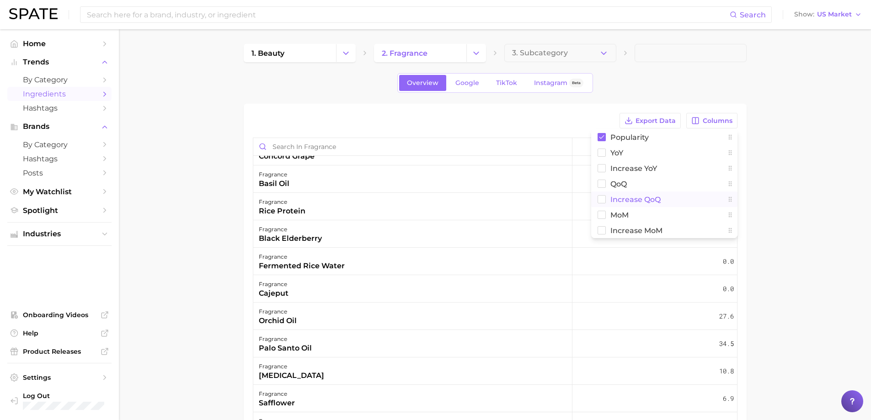
click at [628, 197] on span "Increase QoQ" at bounding box center [636, 200] width 50 height 8
click at [767, 197] on main "1. beauty 2. fragrance 3. Subcategory Overview Google TikTok Instagram Beta Exp…" at bounding box center [495, 321] width 752 height 584
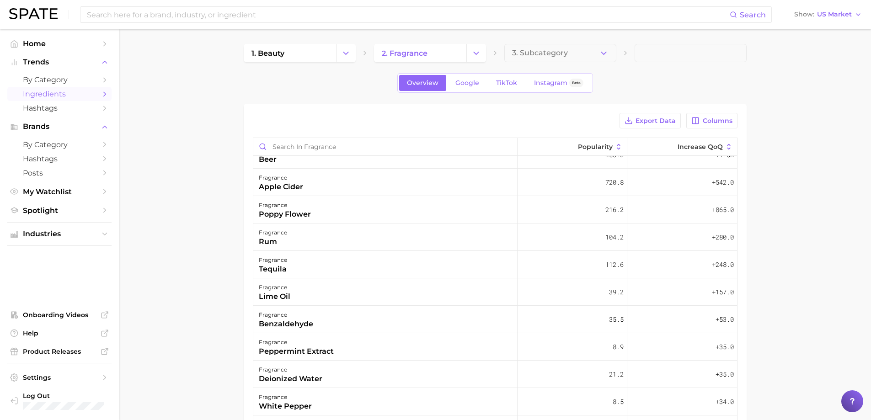
scroll to position [0, 0]
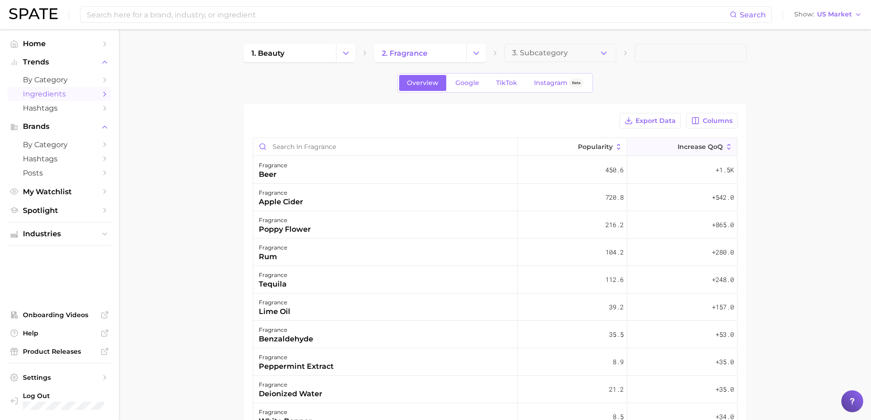
click at [687, 148] on span "Increase QoQ" at bounding box center [700, 146] width 45 height 7
click at [714, 117] on span "Columns" at bounding box center [718, 121] width 30 height 8
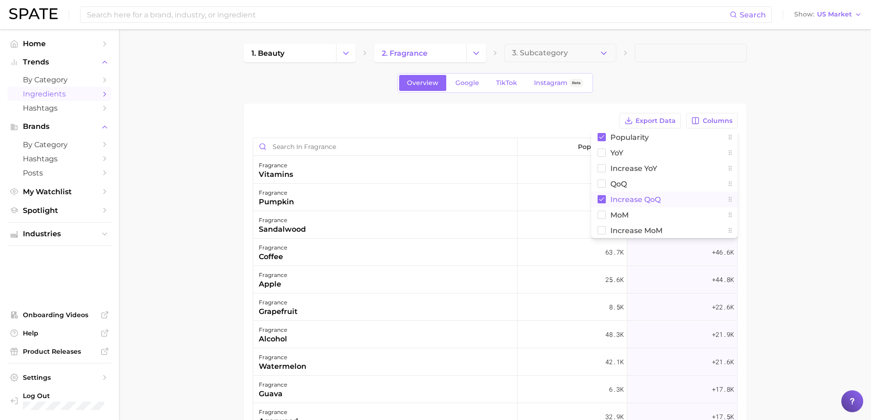
click at [630, 198] on span "Increase QoQ" at bounding box center [636, 200] width 50 height 8
click at [628, 188] on button "QoQ" at bounding box center [664, 184] width 146 height 16
click at [825, 188] on main "1. beauty 2. fragrance 3. Subcategory Overview Google TikTok Instagram Beta Exp…" at bounding box center [495, 321] width 752 height 584
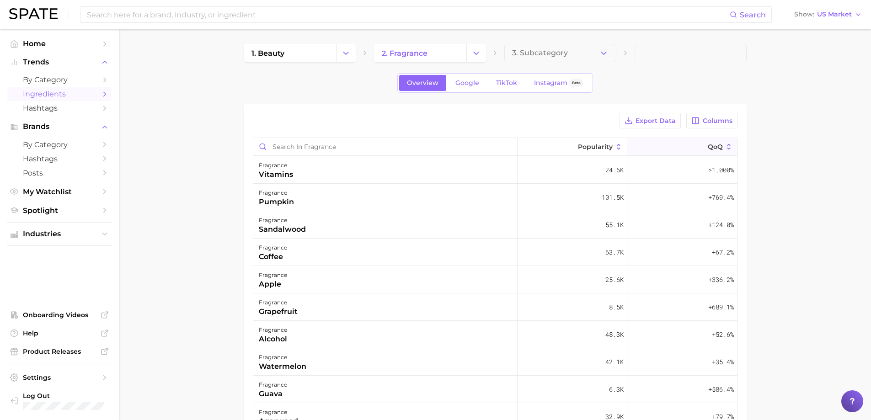
click at [681, 144] on button "QoQ" at bounding box center [683, 147] width 110 height 18
click at [718, 123] on span "Columns" at bounding box center [718, 121] width 30 height 8
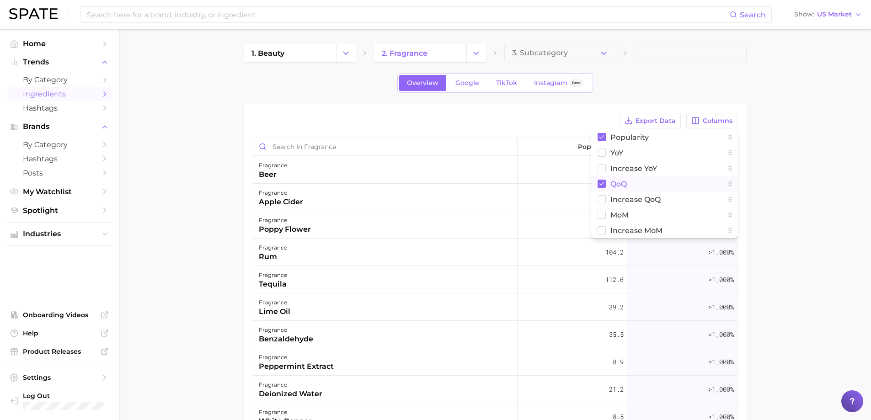
click at [651, 186] on button "QoQ" at bounding box center [664, 184] width 146 height 16
click at [643, 202] on span "Increase QoQ" at bounding box center [636, 200] width 50 height 8
click at [784, 195] on main "1. beauty 2. fragrance 3. Subcategory Overview Google TikTok Instagram Beta Exp…" at bounding box center [495, 321] width 752 height 584
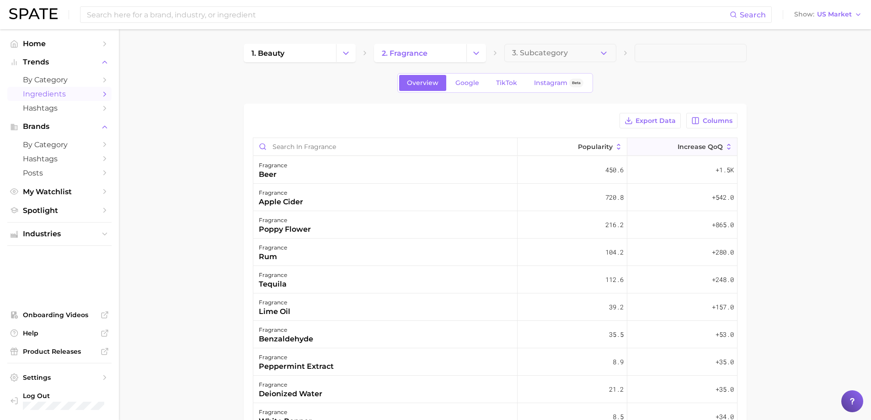
click at [696, 146] on span "Increase QoQ" at bounding box center [700, 146] width 45 height 7
click at [584, 143] on span "Popularity" at bounding box center [595, 146] width 35 height 7
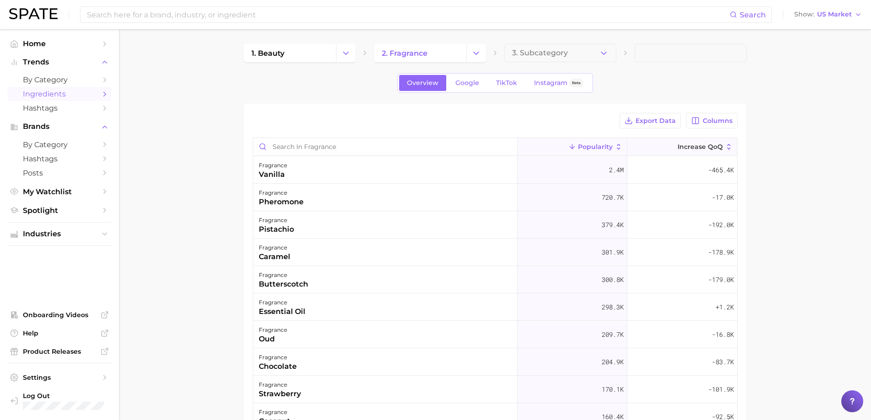
click at [693, 149] on span "Increase QoQ" at bounding box center [700, 146] width 45 height 7
